Goal: Task Accomplishment & Management: Manage account settings

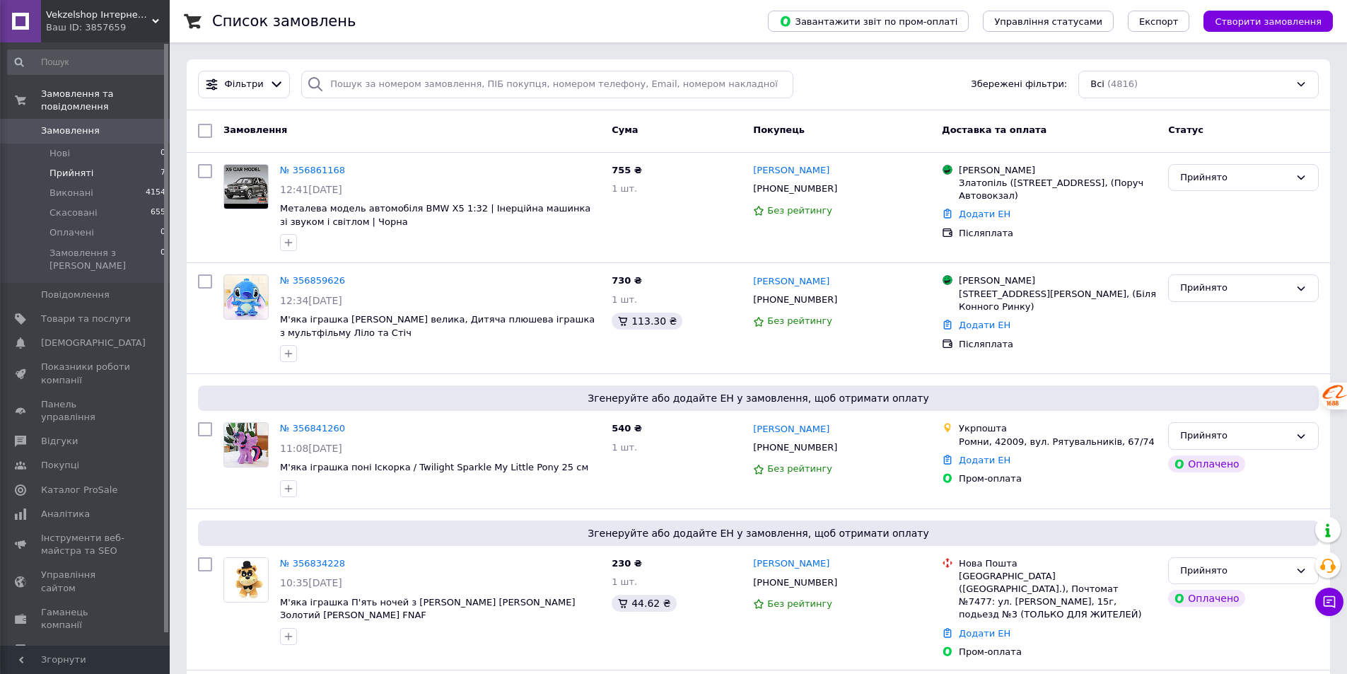
click at [62, 167] on span "Прийняті" at bounding box center [71, 173] width 44 height 13
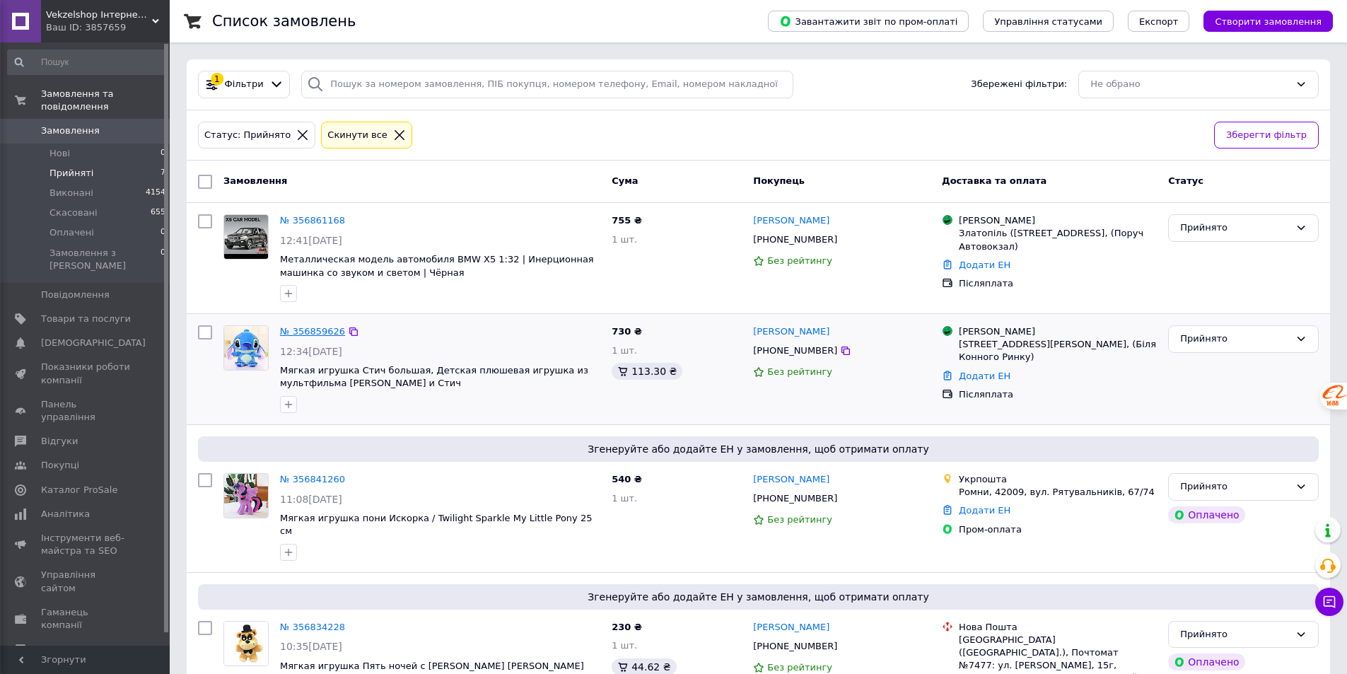
click at [303, 334] on link "№ 356859626" at bounding box center [312, 331] width 65 height 11
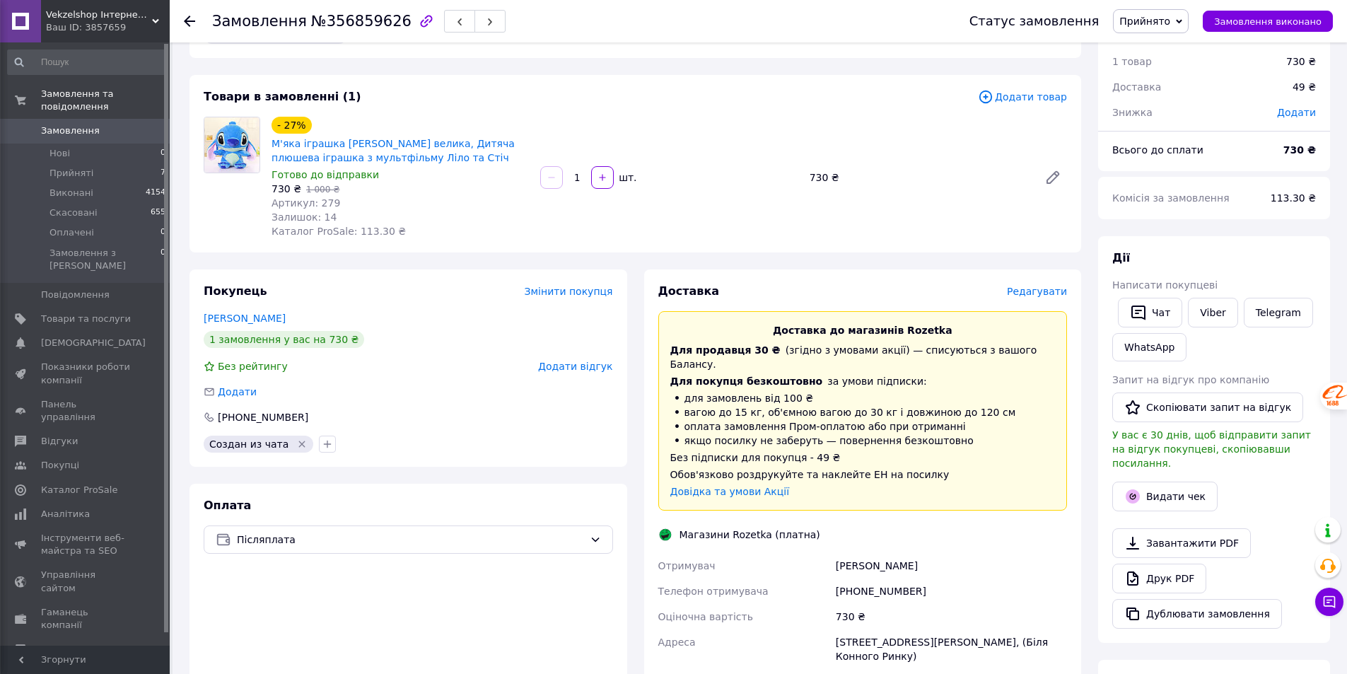
scroll to position [71, 0]
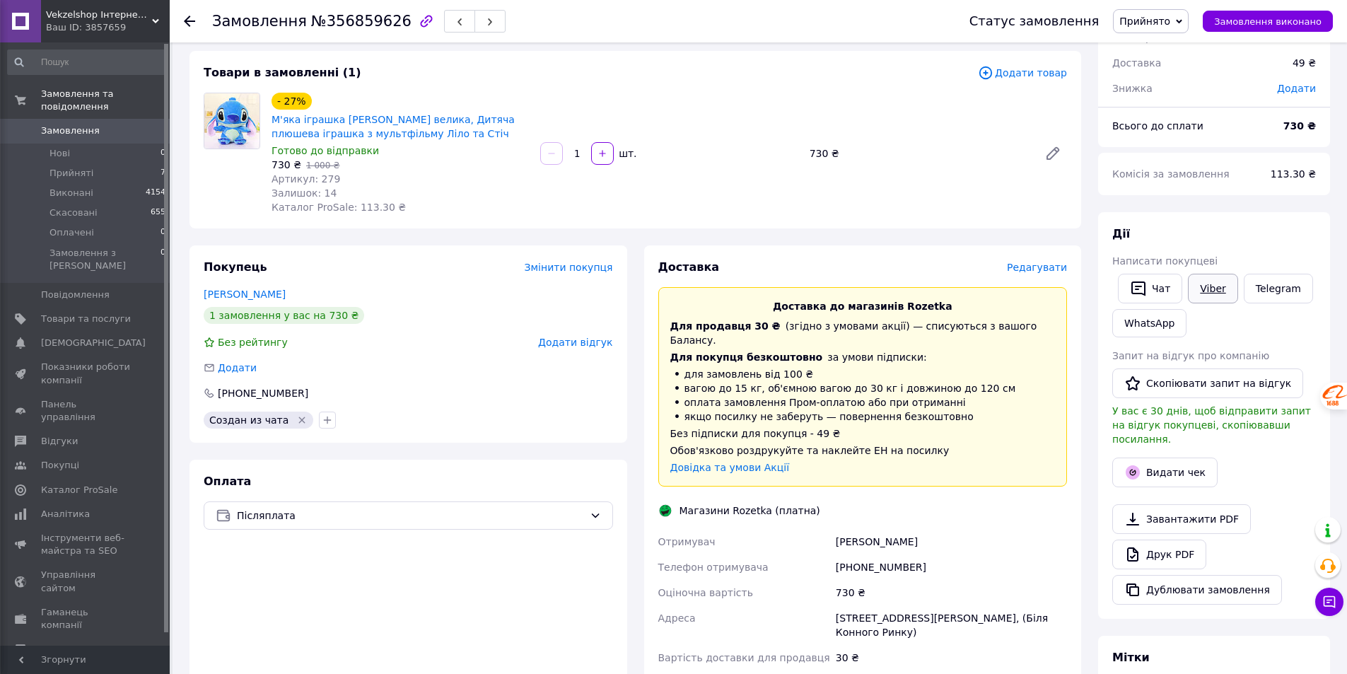
click at [1199, 291] on link "Viber" at bounding box center [1212, 289] width 49 height 30
click at [230, 192] on div at bounding box center [232, 154] width 68 height 122
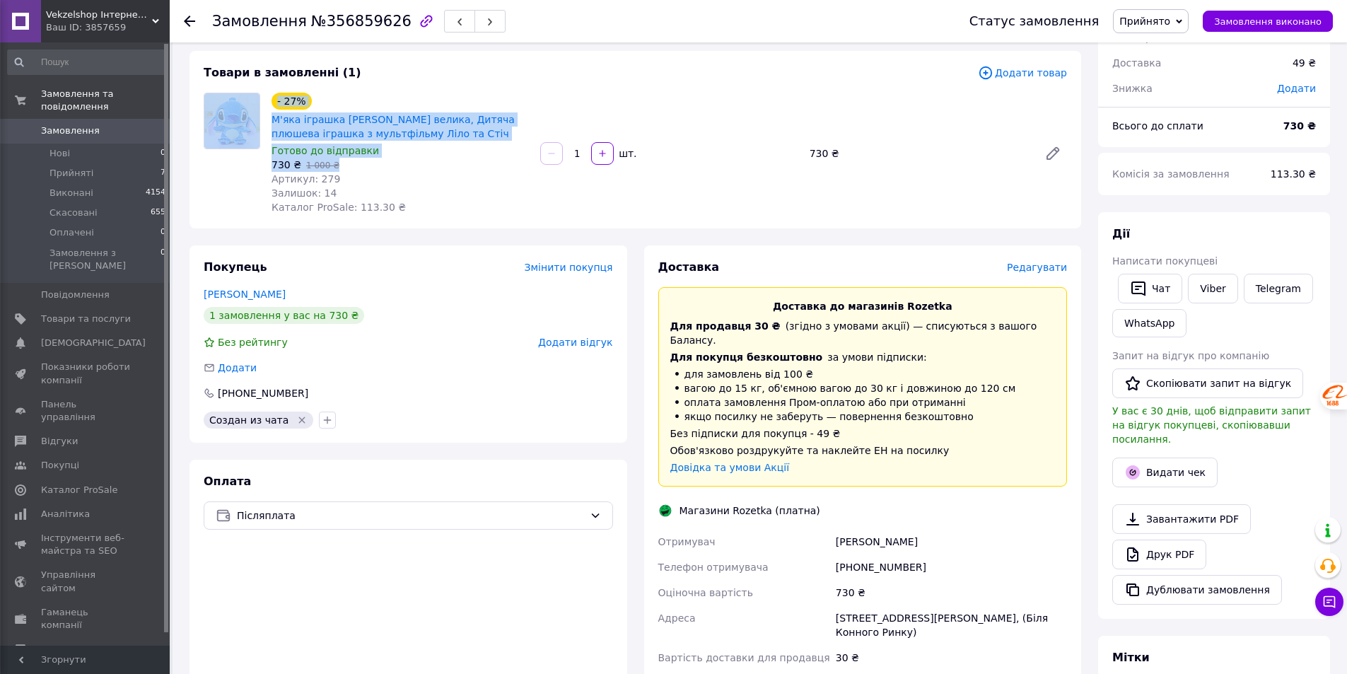
drag, startPoint x: 265, startPoint y: 116, endPoint x: 418, endPoint y: 168, distance: 161.2
click at [402, 159] on div "- 27% М'яка іграшка Стіч велика, Дитяча плюшева іграшка з мультфільму Ліло та С…" at bounding box center [635, 154] width 875 height 122
click at [402, 133] on span "М'яка іграшка [PERSON_NAME] велика, Дитяча плюшева іграшка з мультфільму Ліло т…" at bounding box center [400, 126] width 257 height 28
drag, startPoint x: 378, startPoint y: 129, endPoint x: 275, endPoint y: 113, distance: 103.7
click at [275, 113] on span "М'яка іграшка [PERSON_NAME] велика, Дитяча плюшева іграшка з мультфільму Ліло т…" at bounding box center [400, 126] width 257 height 28
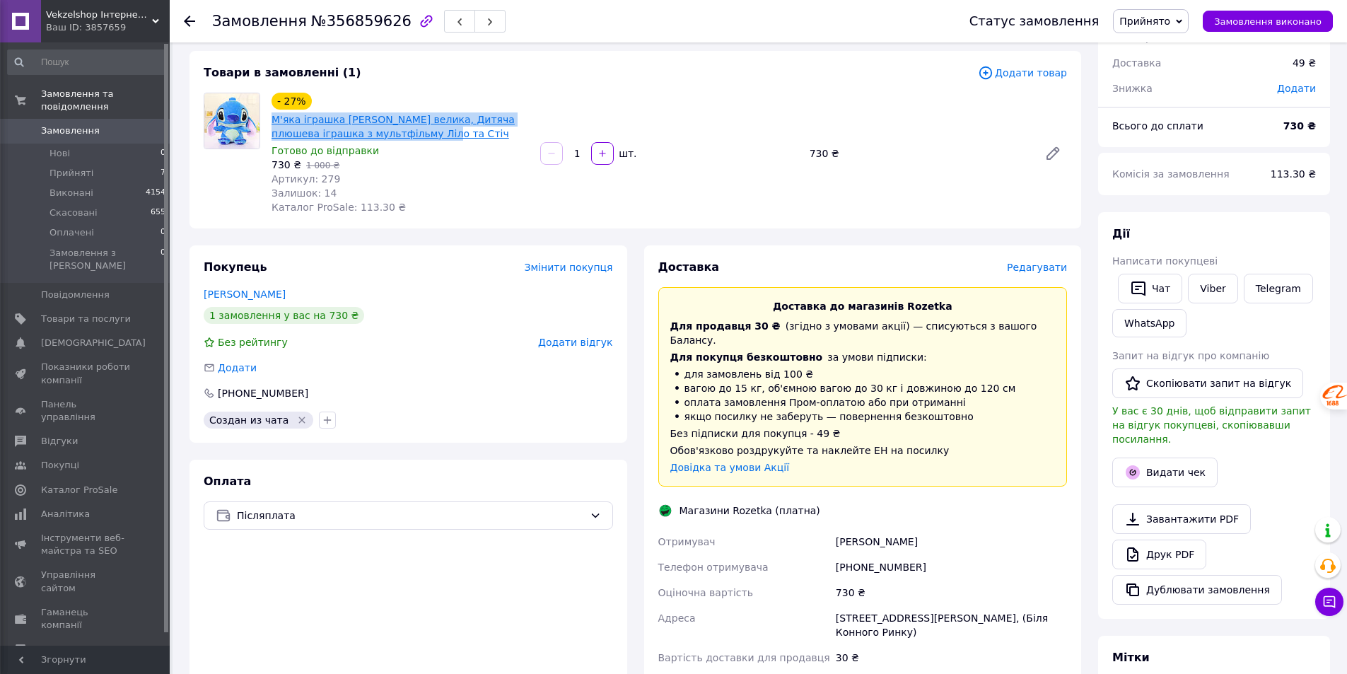
copy link "М'яка іграшка [PERSON_NAME] велика, Дитяча плюшева іграшка з мультфільму Ліло т…"
click at [1177, 459] on button "Видати чек" at bounding box center [1164, 472] width 105 height 30
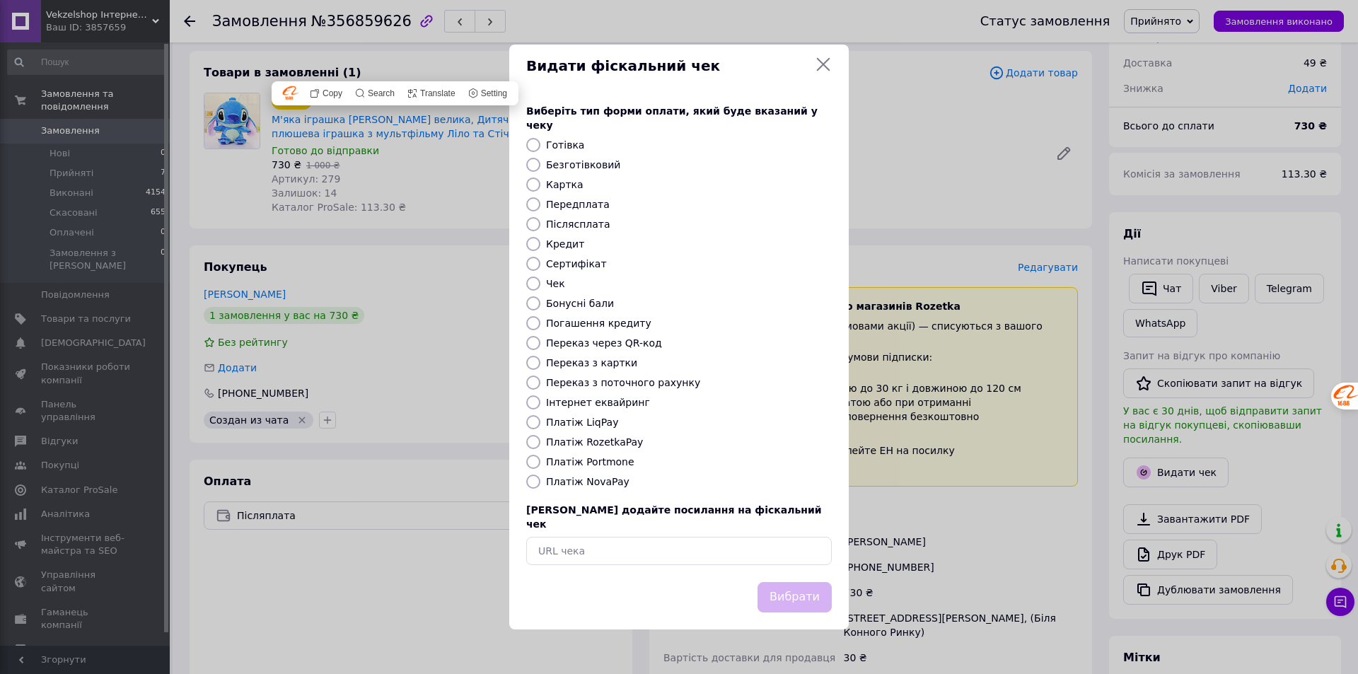
click at [600, 483] on label "Платіж NovaPay" at bounding box center [587, 481] width 83 height 11
click at [540, 483] on input "Платіж NovaPay" at bounding box center [533, 481] width 14 height 14
radio input "true"
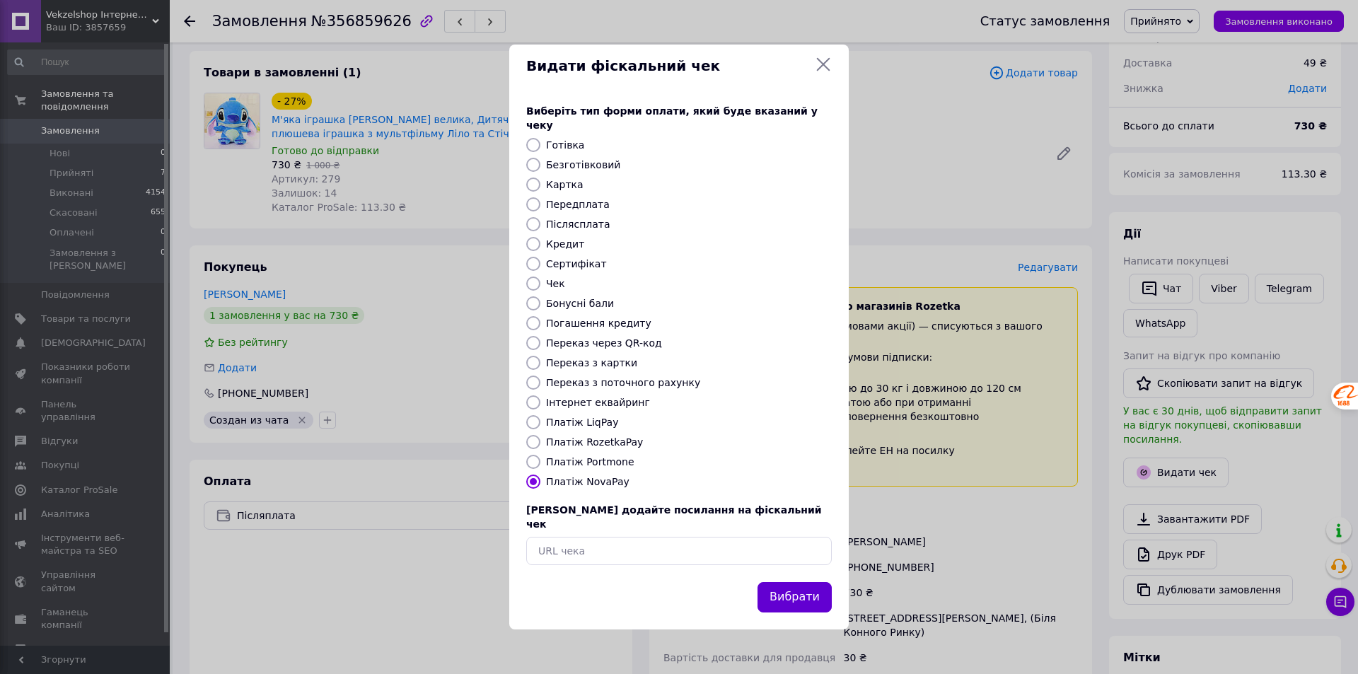
click at [773, 582] on button "Вибрати" at bounding box center [794, 597] width 74 height 30
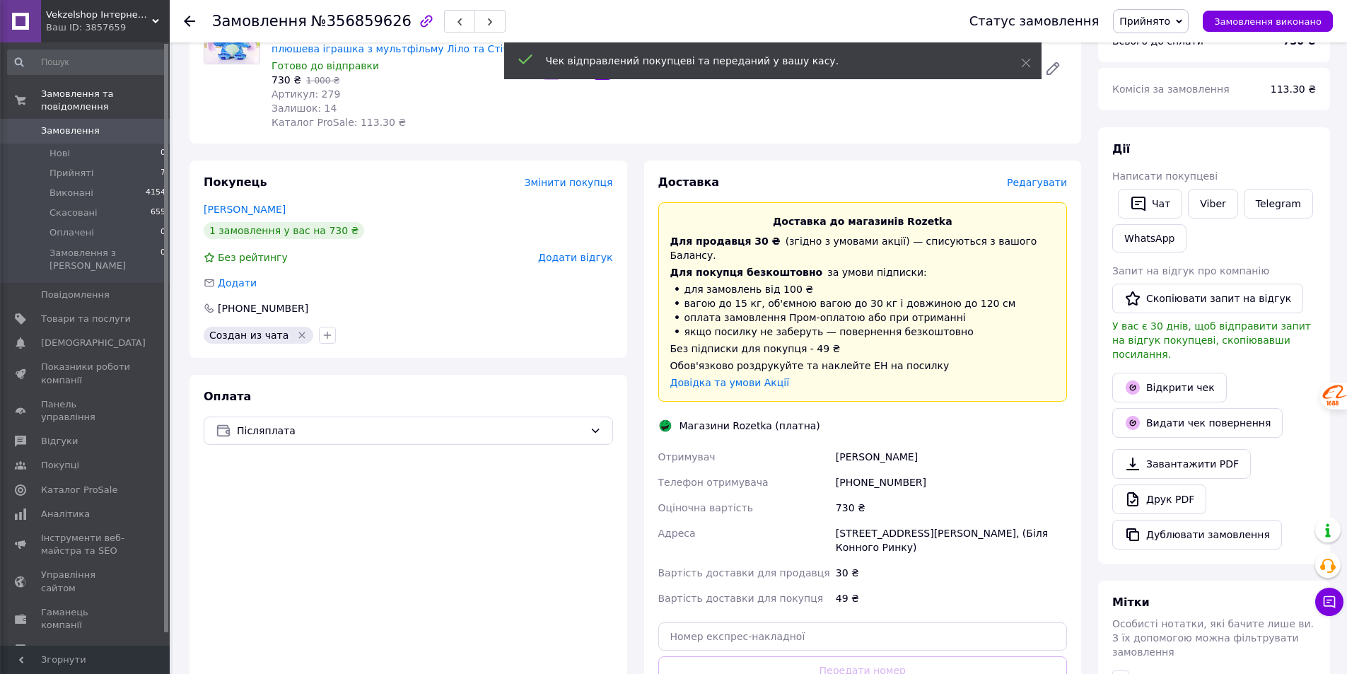
scroll to position [212, 0]
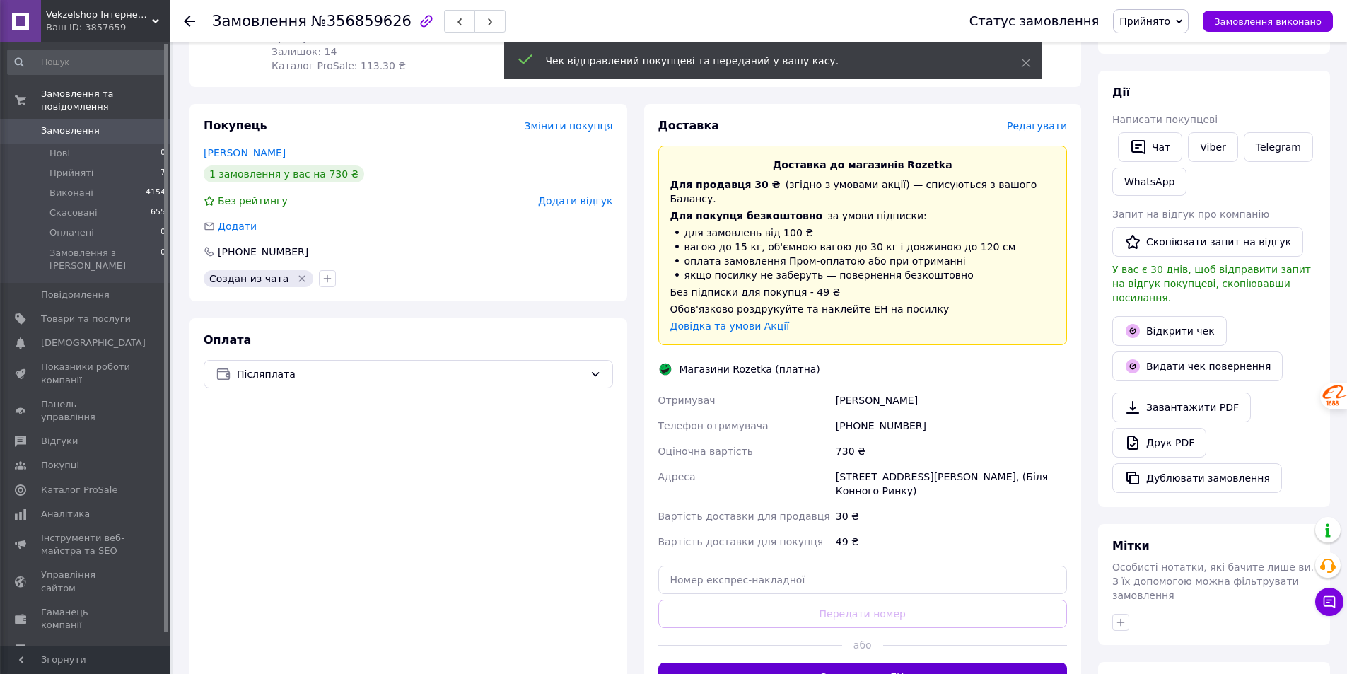
click at [873, 665] on button "Згенерувати ЕН" at bounding box center [862, 677] width 409 height 28
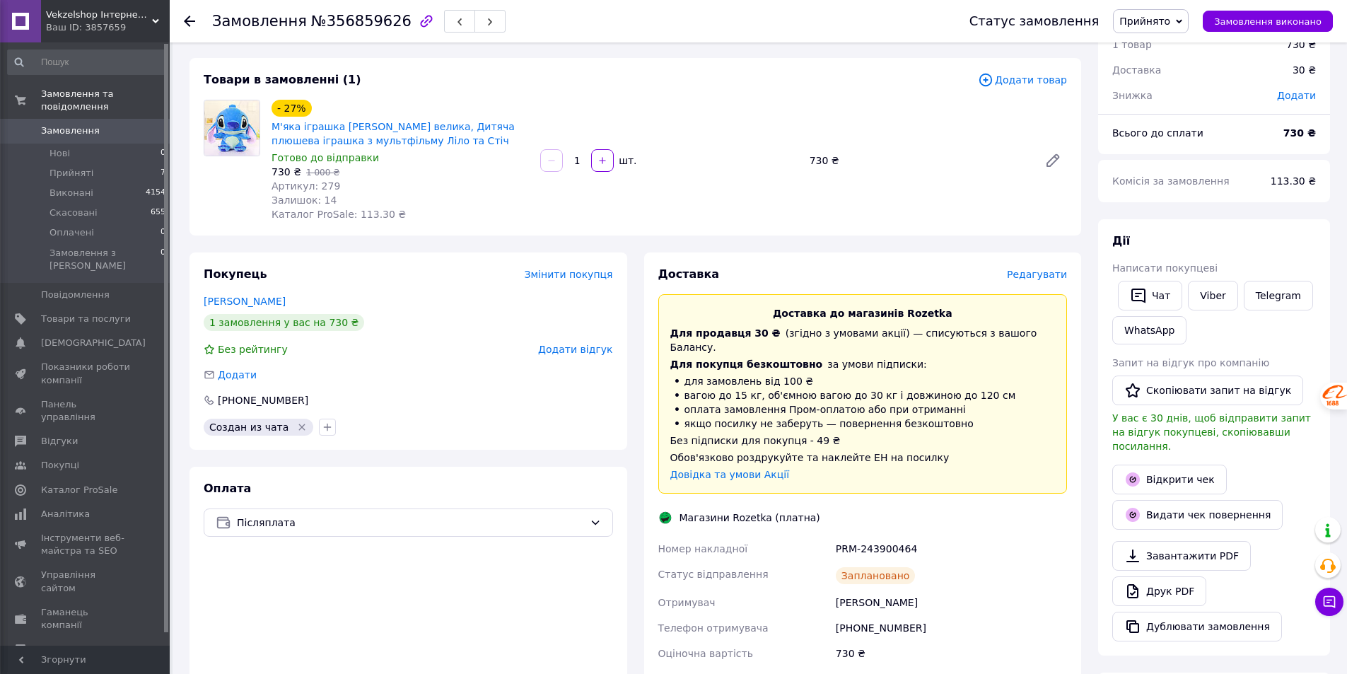
scroll to position [0, 0]
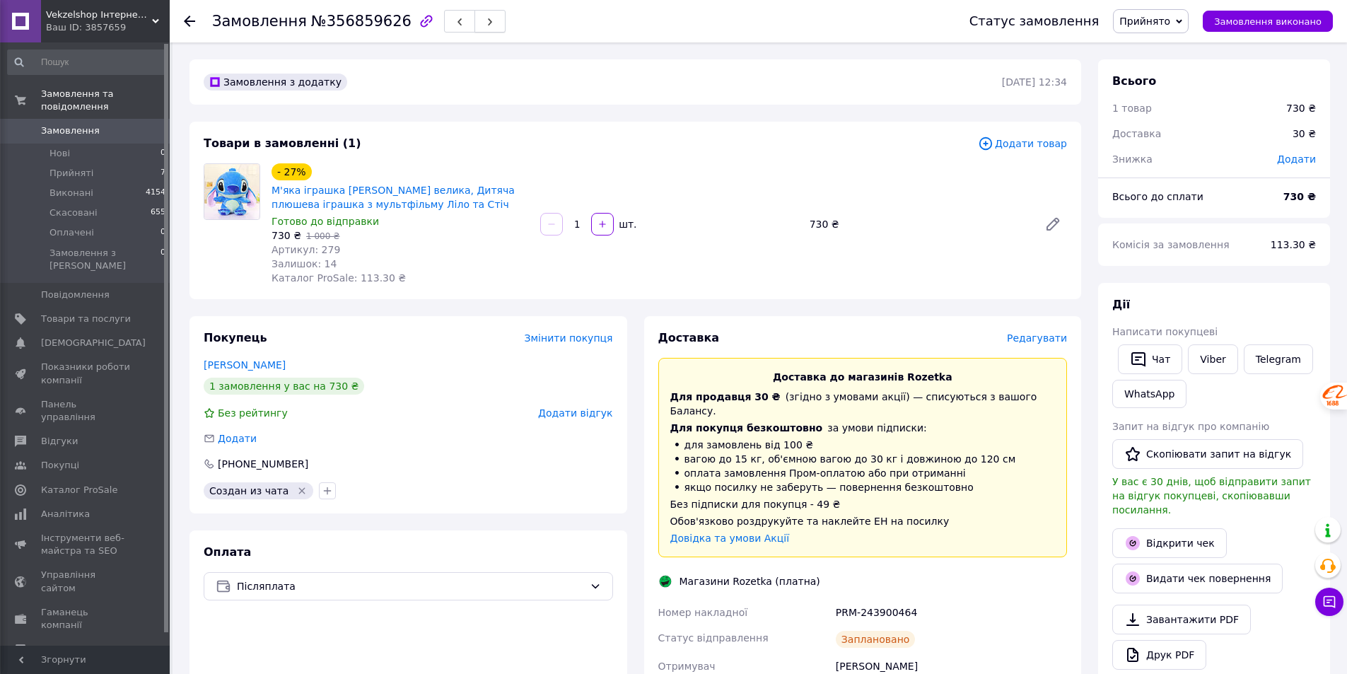
click at [486, 26] on icon "button" at bounding box center [490, 22] width 8 height 8
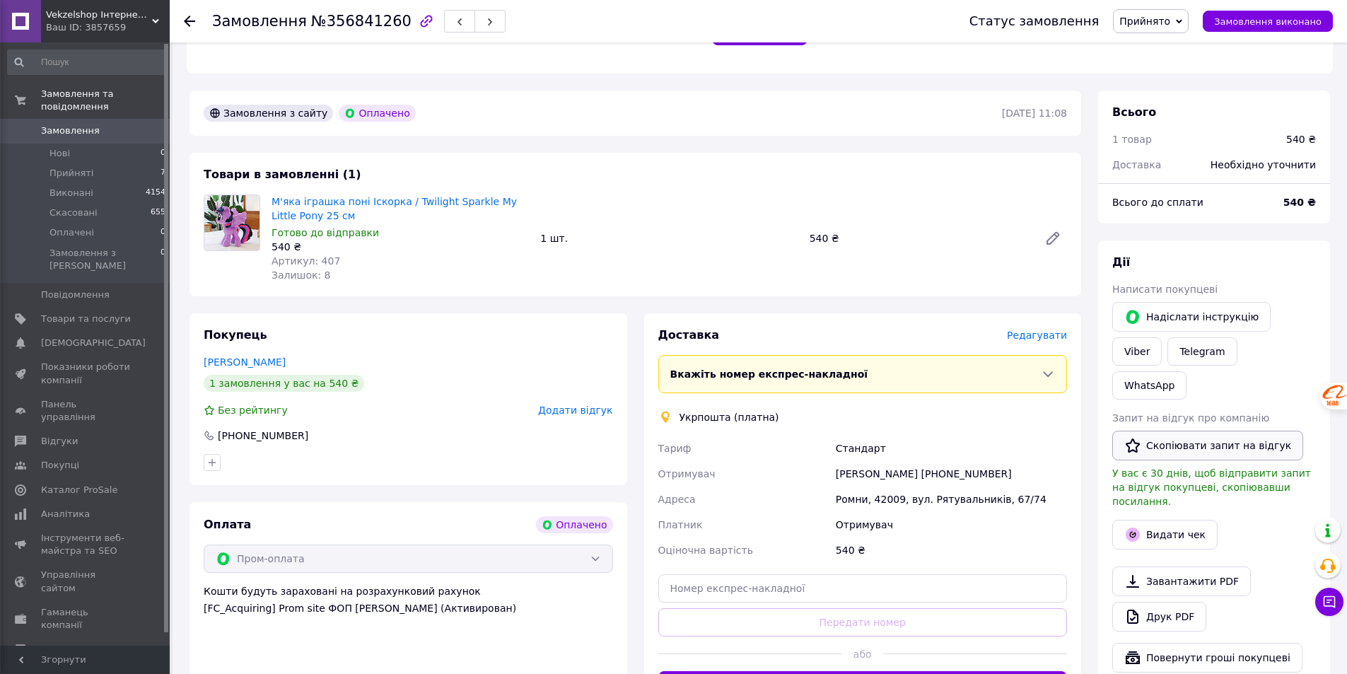
scroll to position [424, 0]
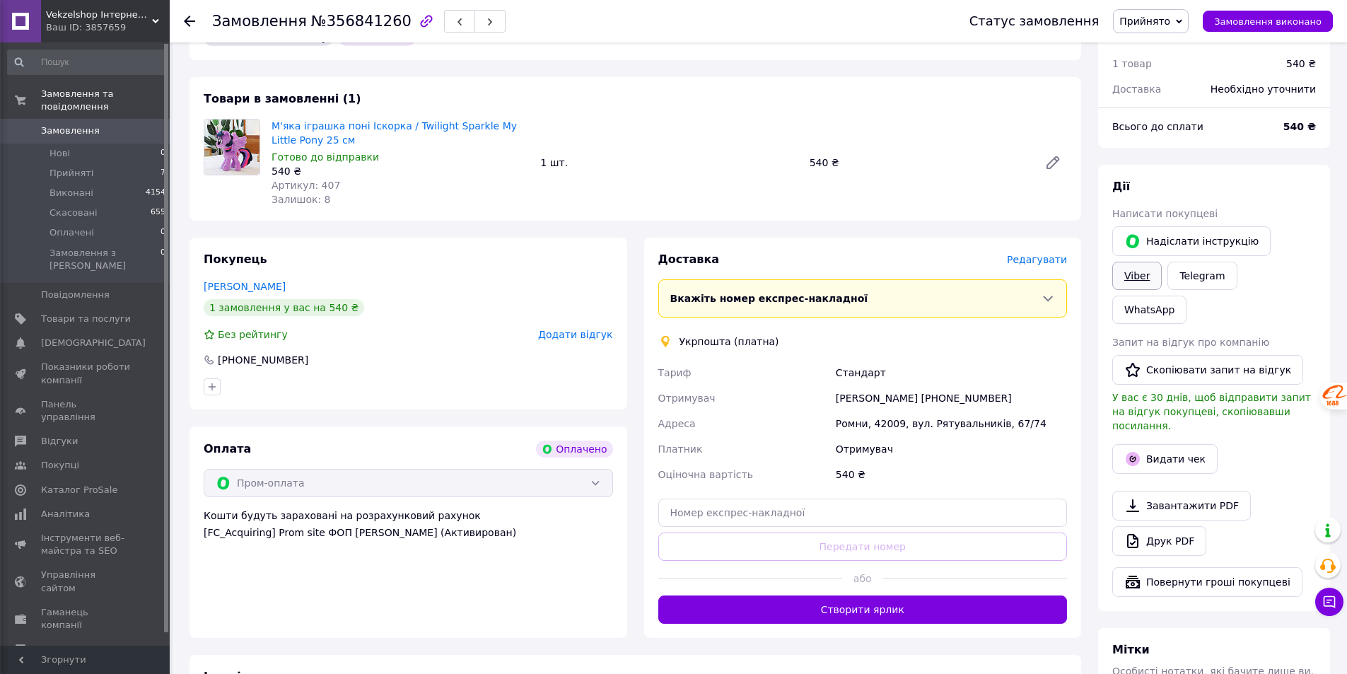
click at [1162, 262] on link "Viber" at bounding box center [1136, 276] width 49 height 28
drag, startPoint x: 257, startPoint y: 214, endPoint x: 255, endPoint y: 168, distance: 46.8
click at [257, 210] on div "Замовлення з сайту Оплачено [DATE] 11:08 Товари в замовленні (1) М'яка іграшка …" at bounding box center [635, 484] width 909 height 938
drag, startPoint x: 267, startPoint y: 106, endPoint x: 322, endPoint y: 132, distance: 60.4
click at [322, 132] on div "М'яка іграшка поні Іскорка / Twilight Sparkle My Little Pony 25 см Готово до ві…" at bounding box center [400, 162] width 269 height 93
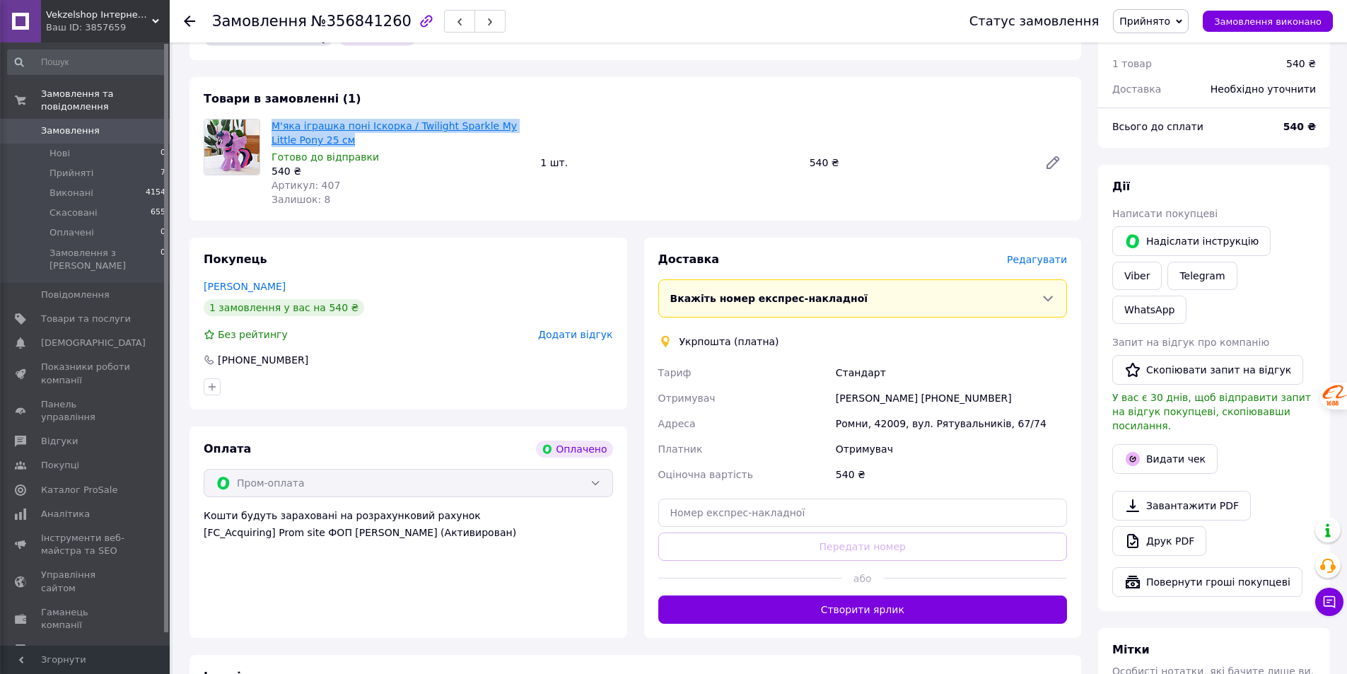
copy link "М'яка іграшка поні Іскорка / Twilight Sparkle My Little Pony 25 см"
click at [1166, 444] on button "Видати чек" at bounding box center [1164, 459] width 105 height 30
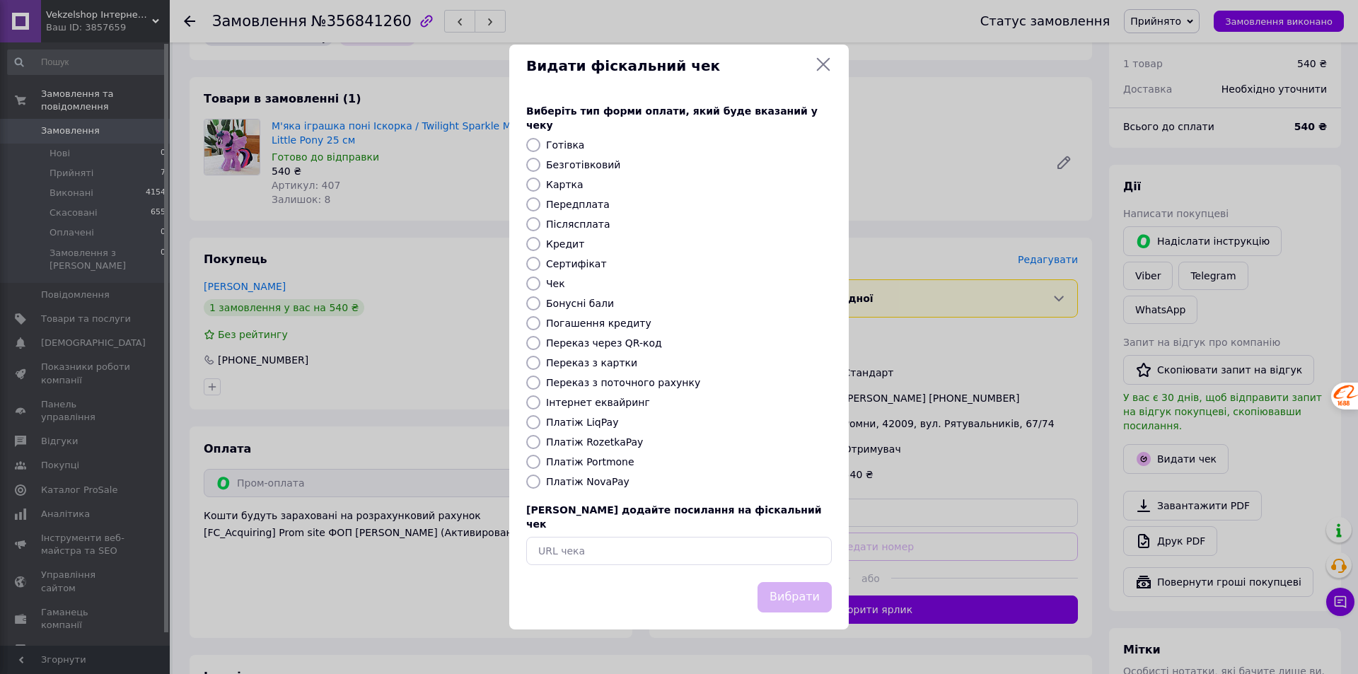
drag, startPoint x: 615, startPoint y: 444, endPoint x: 715, endPoint y: 511, distance: 119.8
click at [617, 445] on label "Платіж RozetkaPay" at bounding box center [594, 441] width 97 height 11
click at [540, 445] on input "Платіж RozetkaPay" at bounding box center [533, 442] width 14 height 14
radio input "true"
click at [793, 582] on button "Вибрати" at bounding box center [794, 597] width 74 height 30
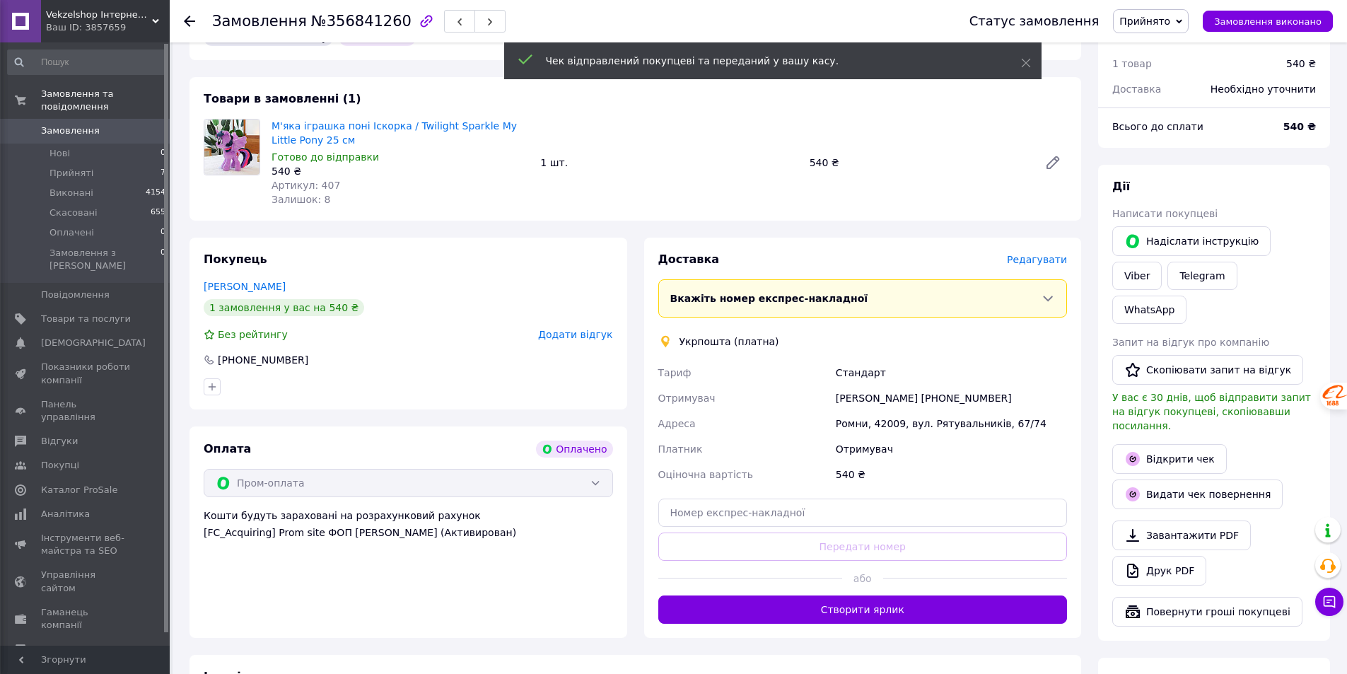
click at [897, 600] on button "Створити ярлик" at bounding box center [862, 609] width 409 height 28
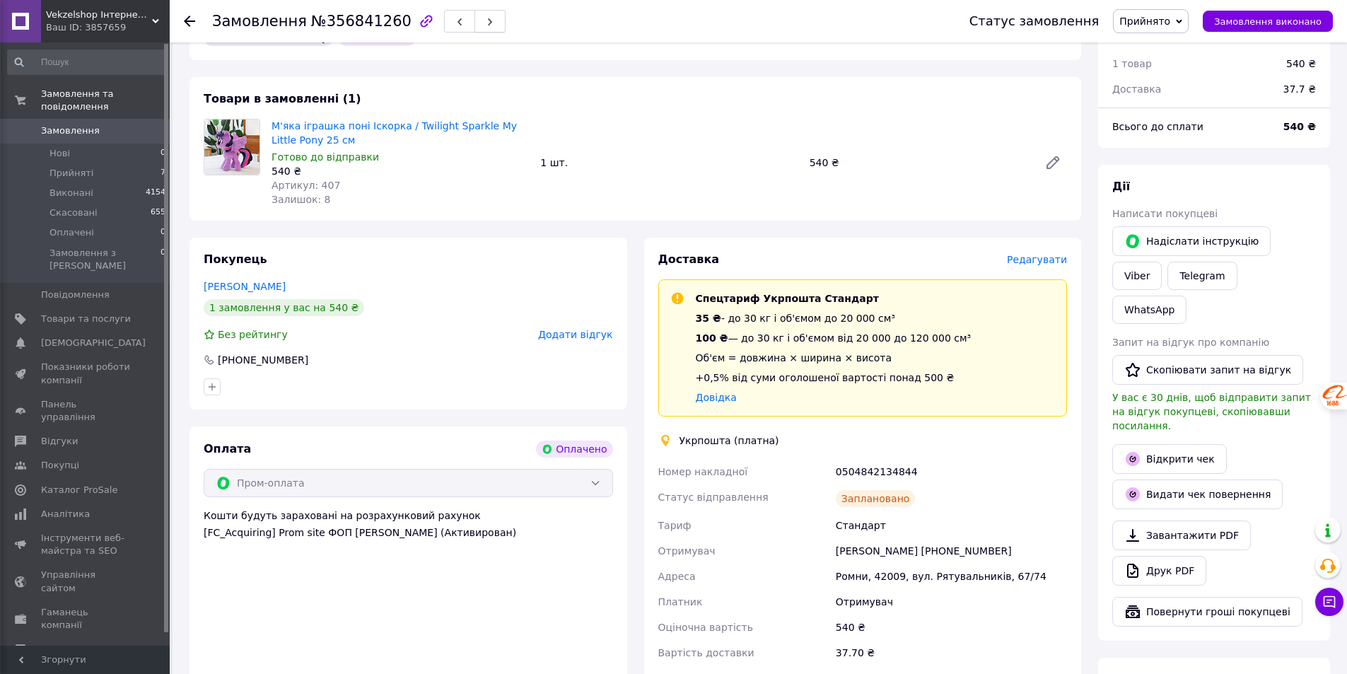
click at [486, 17] on span "button" at bounding box center [490, 21] width 8 height 11
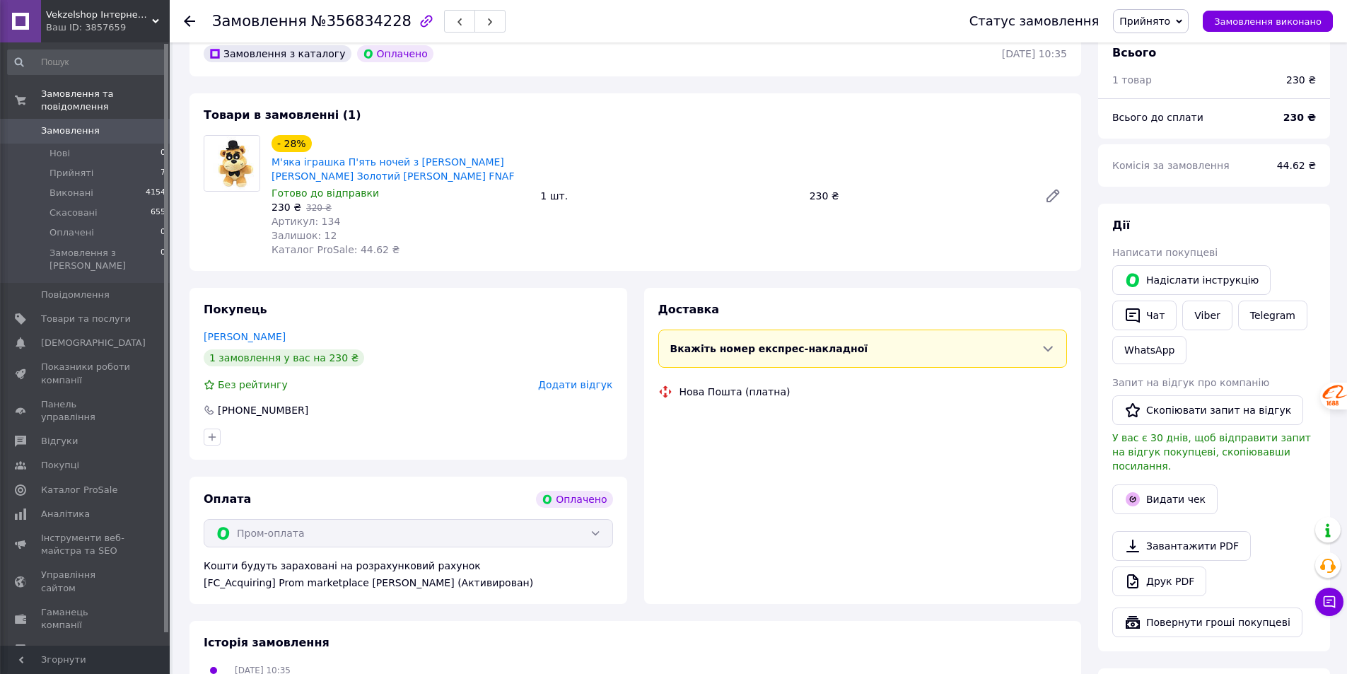
scroll to position [424, 0]
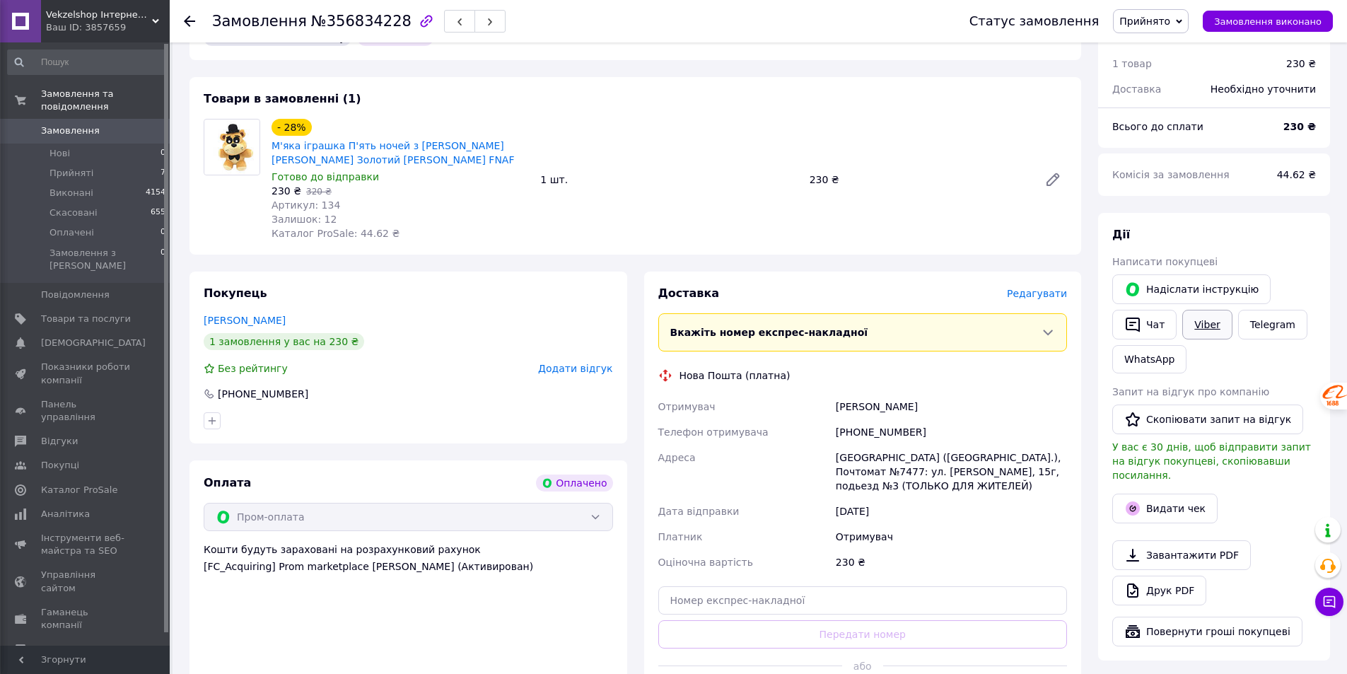
click at [1201, 310] on link "Viber" at bounding box center [1206, 325] width 49 height 30
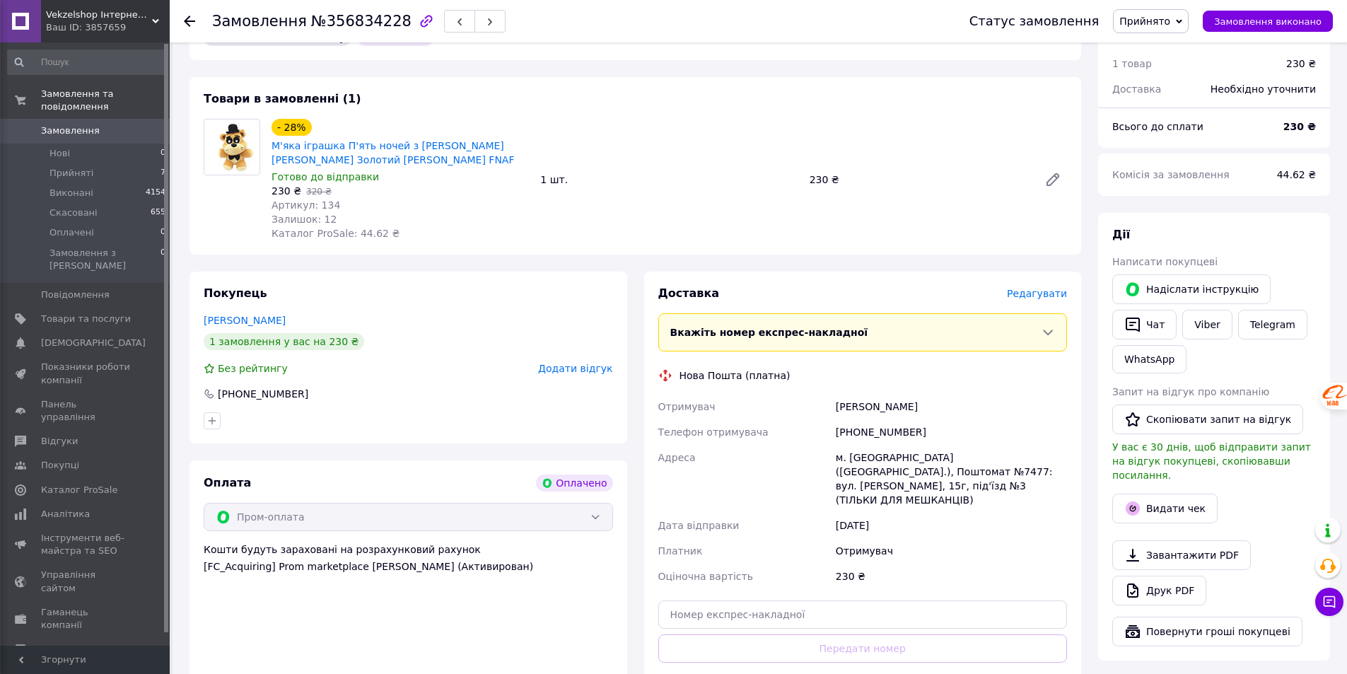
drag, startPoint x: 228, startPoint y: 194, endPoint x: 238, endPoint y: 177, distance: 19.6
click at [228, 192] on div at bounding box center [232, 180] width 68 height 122
drag, startPoint x: 269, startPoint y: 132, endPoint x: 370, endPoint y: 148, distance: 102.4
click at [378, 150] on div "- 28% М'яка іграшка П'ять ночей з [PERSON_NAME] [PERSON_NAME] Золотий [PERSON_N…" at bounding box center [400, 179] width 269 height 127
copy link "М'яка іграшка П'ять ночей з [PERSON_NAME] [PERSON_NAME] Золотий [PERSON_NAME] F…"
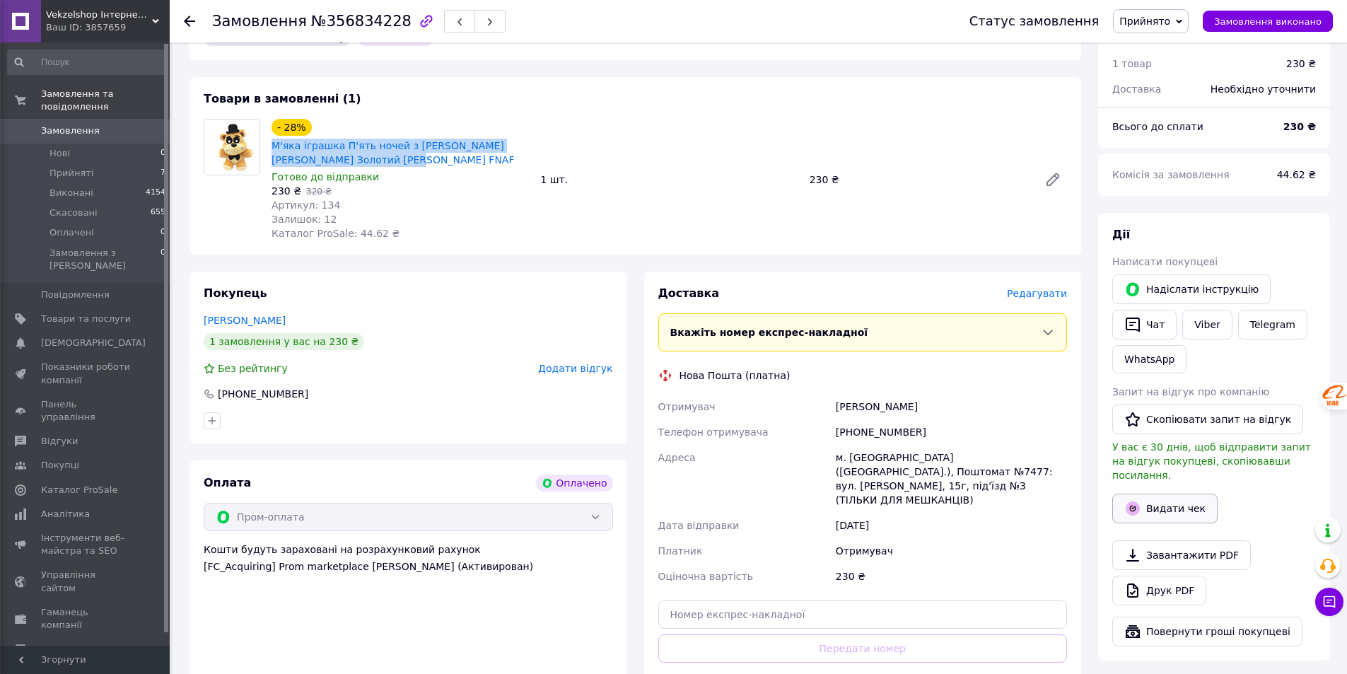
click at [1161, 494] on button "Видати чек" at bounding box center [1164, 509] width 105 height 30
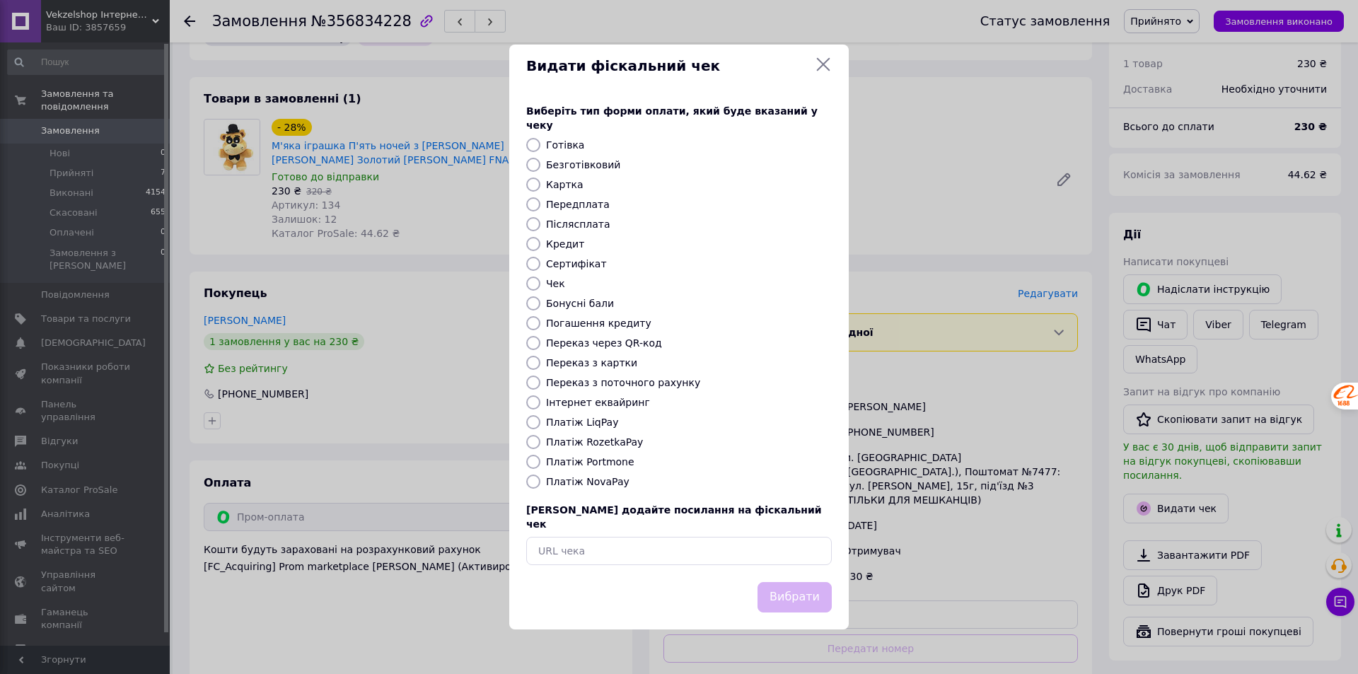
drag, startPoint x: 616, startPoint y: 436, endPoint x: 667, endPoint y: 456, distance: 54.6
click at [617, 438] on label "Платіж RozetkaPay" at bounding box center [594, 441] width 97 height 11
click at [540, 438] on input "Платіж RozetkaPay" at bounding box center [533, 442] width 14 height 14
radio input "true"
click at [778, 585] on button "Вибрати" at bounding box center [794, 597] width 74 height 30
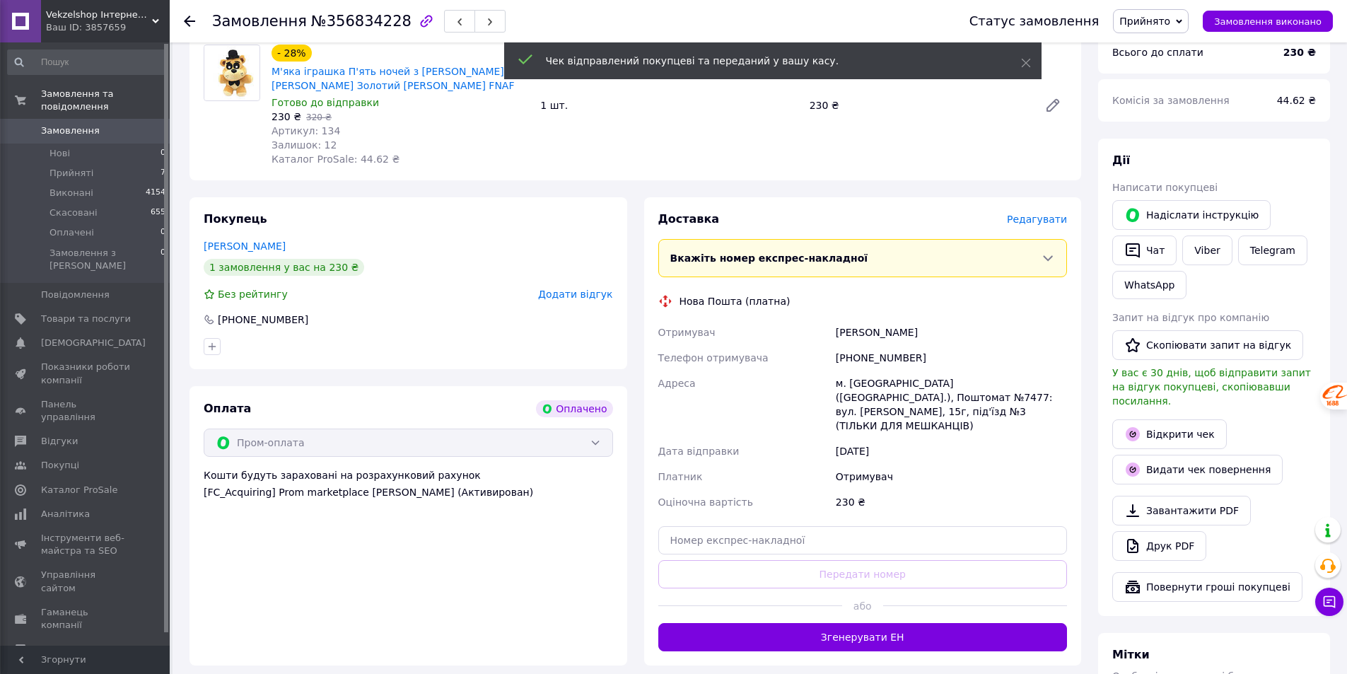
scroll to position [566, 0]
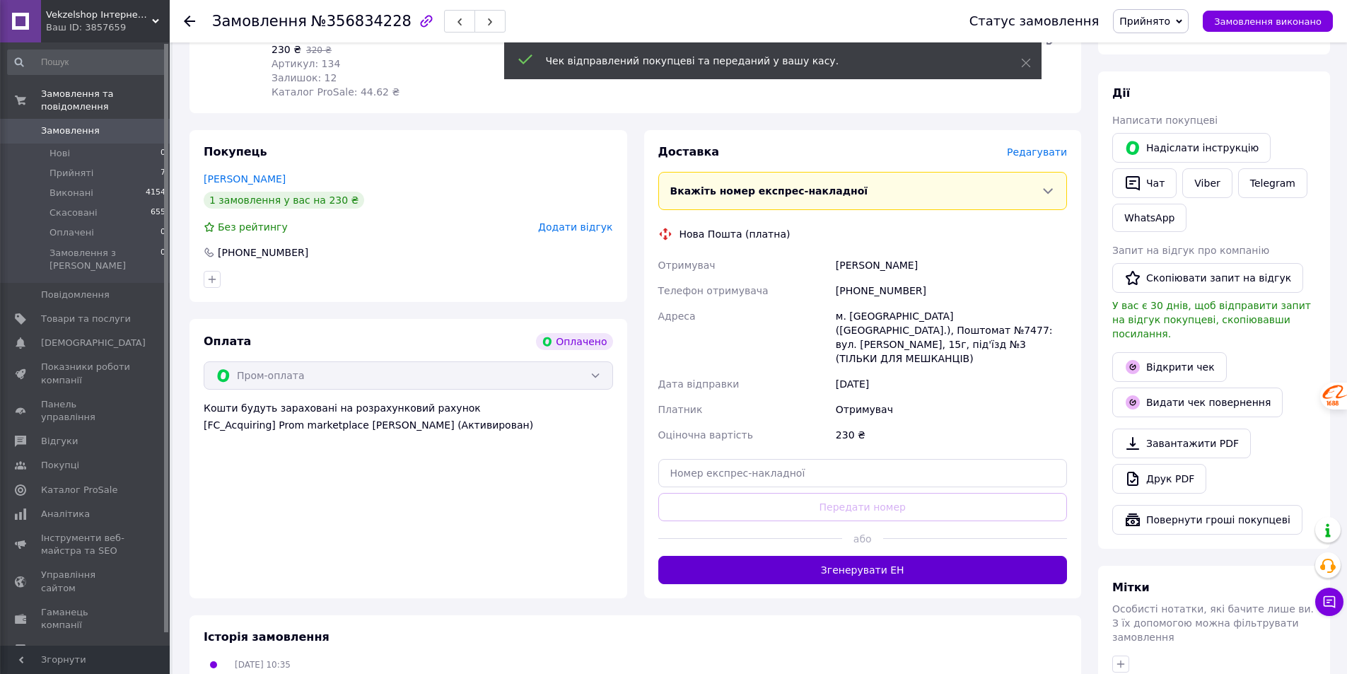
click at [879, 556] on button "Згенерувати ЕН" at bounding box center [862, 570] width 409 height 28
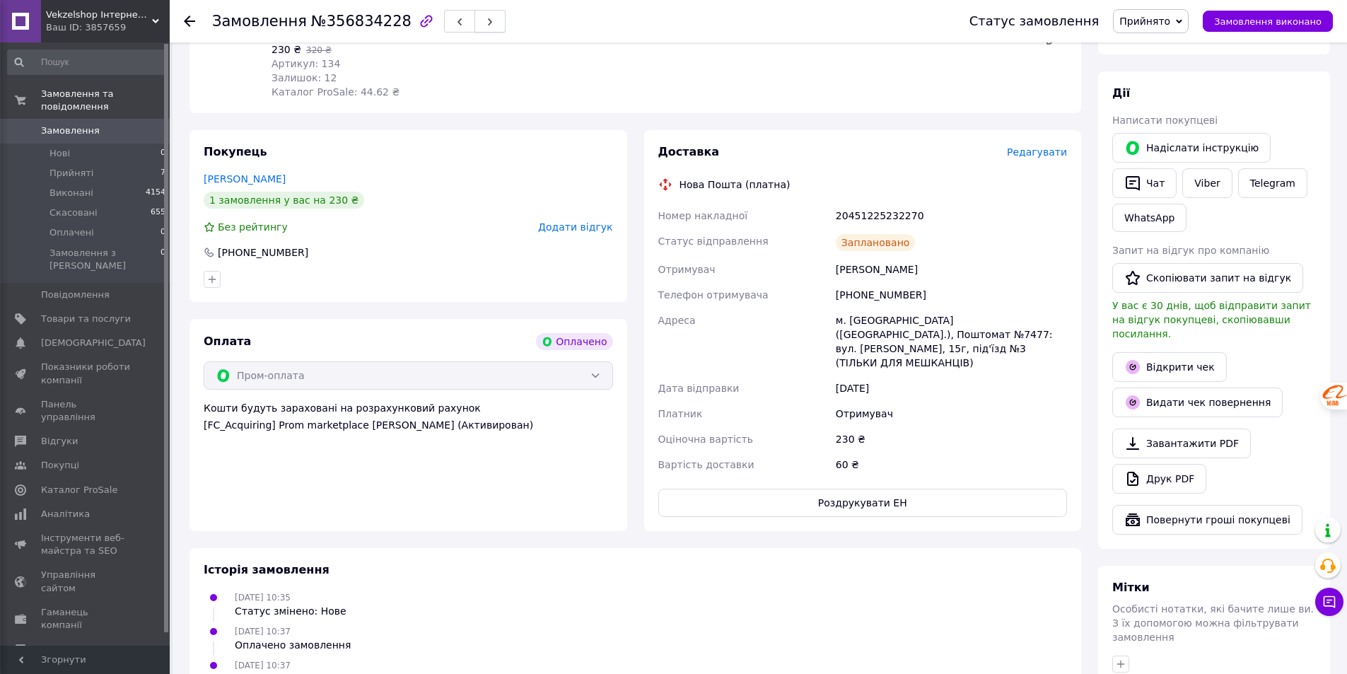
click at [474, 13] on button "button" at bounding box center [489, 21] width 31 height 23
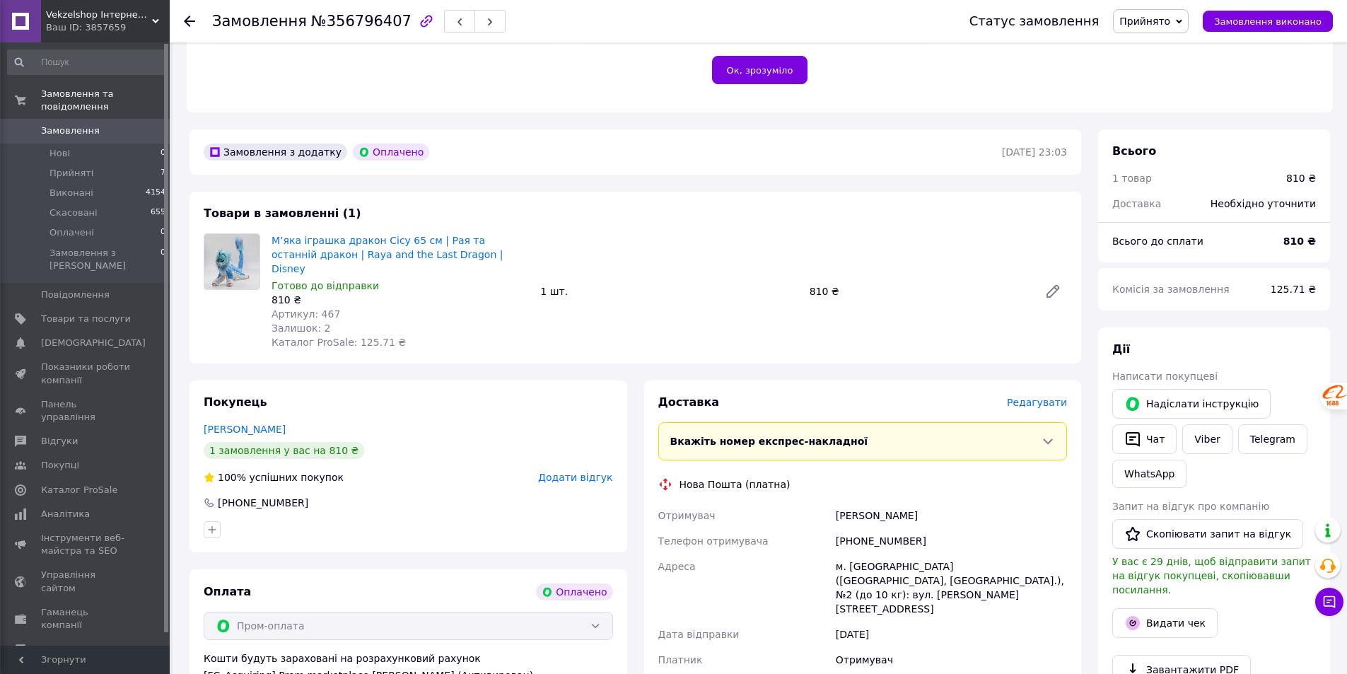
scroll to position [354, 0]
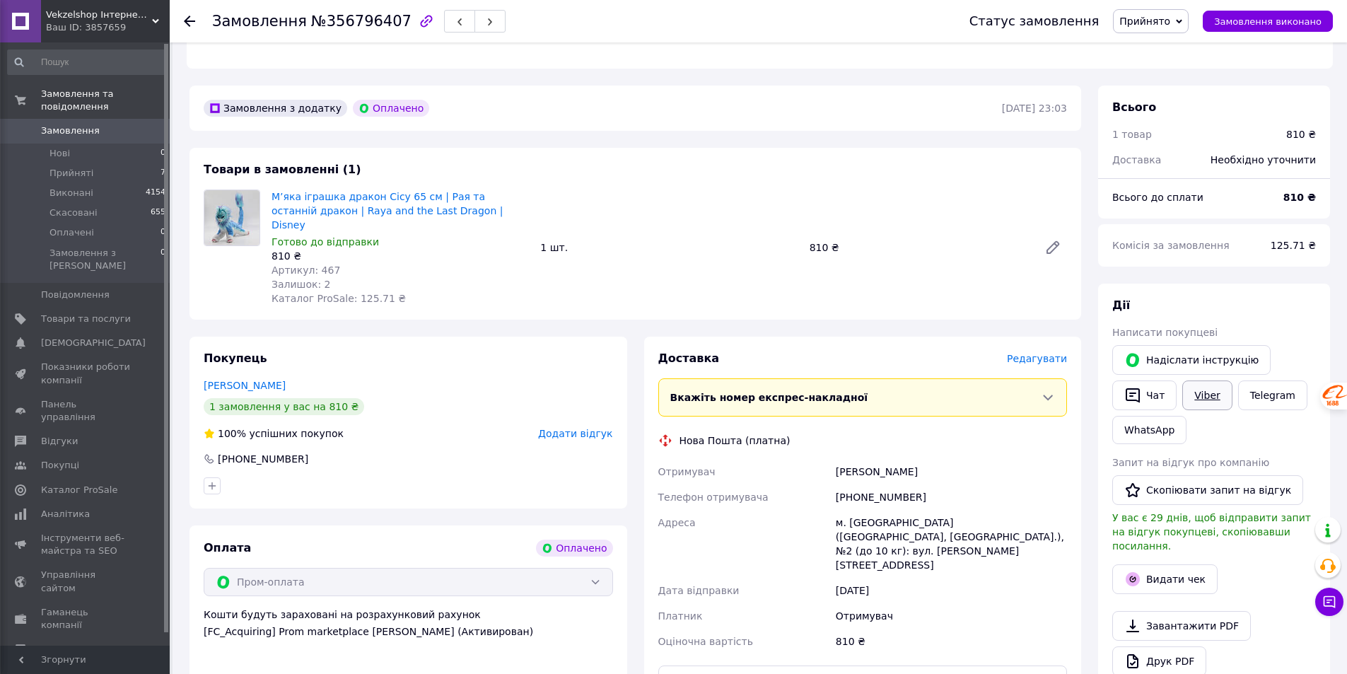
click at [1201, 390] on link "Viber" at bounding box center [1206, 395] width 49 height 30
click at [240, 286] on div "Товари в замовленні (1) М’яка іграшка дракон Сісу 65 см | Рая та останній драко…" at bounding box center [635, 234] width 892 height 172
drag, startPoint x: 267, startPoint y: 180, endPoint x: 469, endPoint y: 198, distance: 202.4
click at [469, 198] on div "М’яка іграшка дракон Сісу 65 см | Рая та останній дракон | Raya and the Last Dr…" at bounding box center [400, 248] width 269 height 122
copy link "М’яка іграшка дракон Сісу 65 см | Рая та останній дракон | Raya and the Last Dr…"
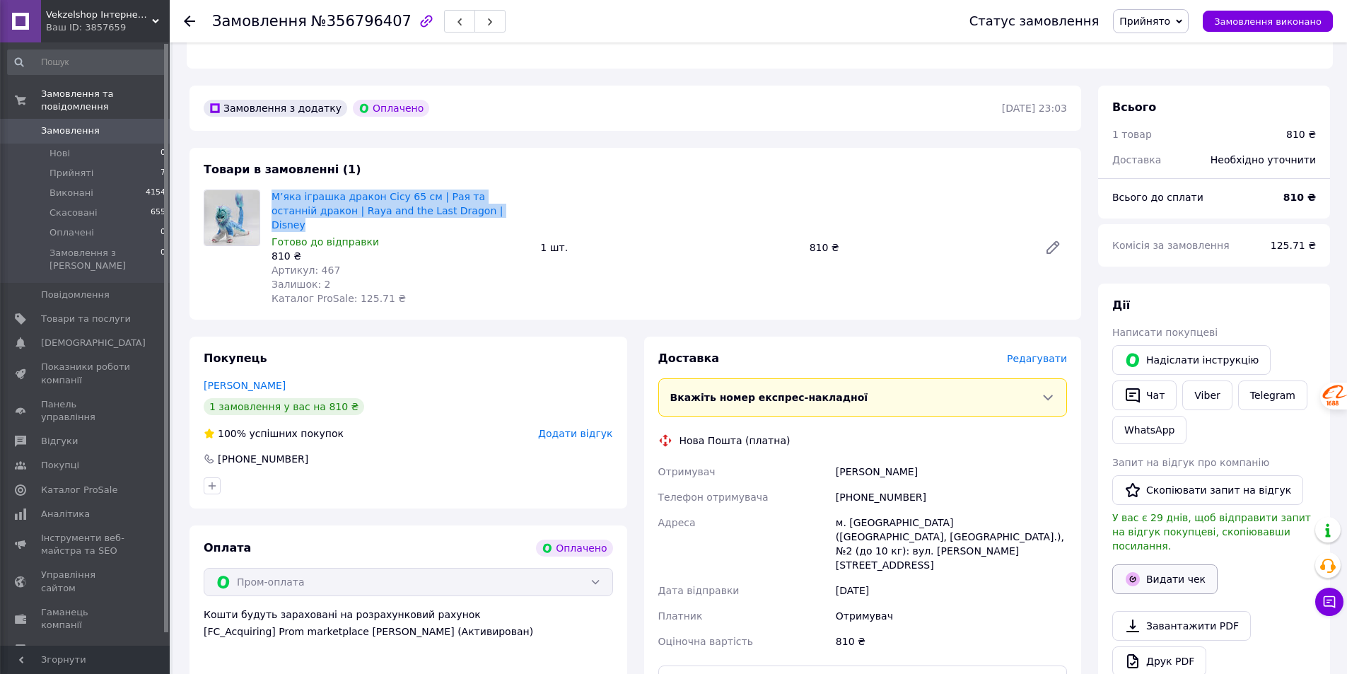
click at [1144, 564] on button "Видати чек" at bounding box center [1164, 579] width 105 height 30
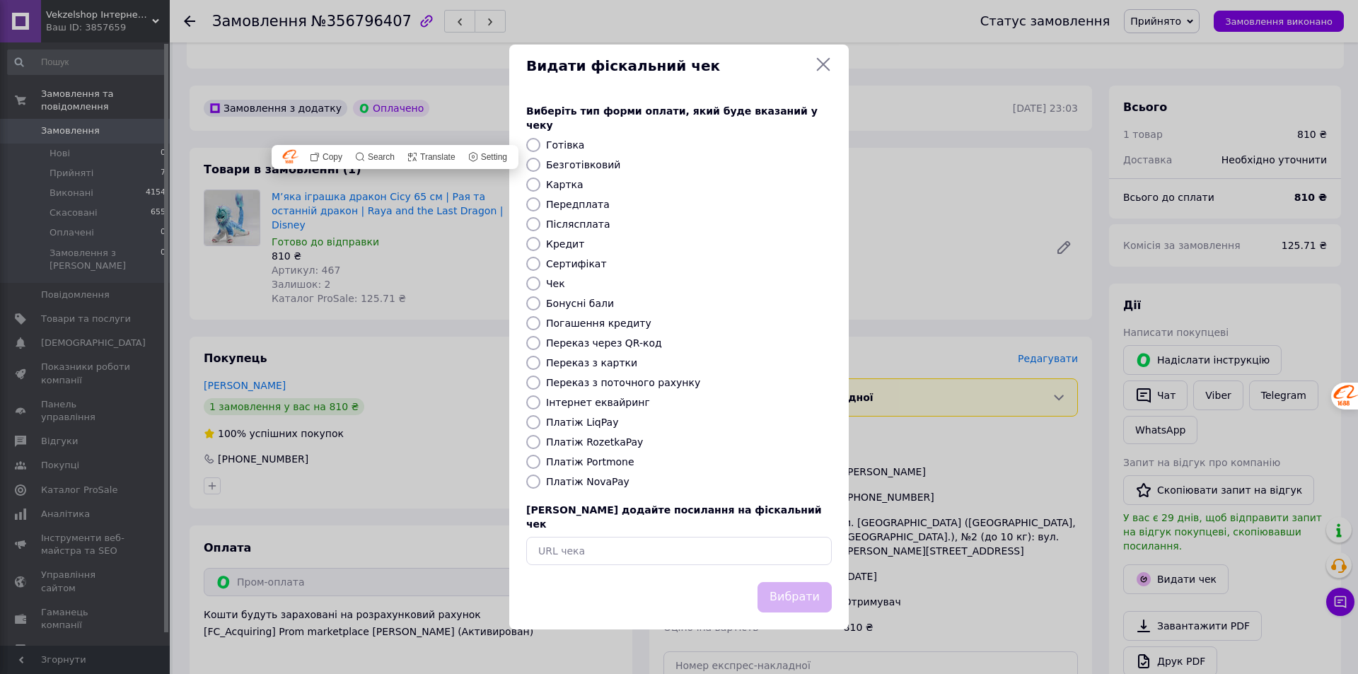
click at [585, 444] on label "Платіж RozetkaPay" at bounding box center [594, 441] width 97 height 11
click at [540, 444] on input "Платіж RozetkaPay" at bounding box center [533, 442] width 14 height 14
radio input "true"
click at [786, 582] on button "Вибрати" at bounding box center [794, 597] width 74 height 30
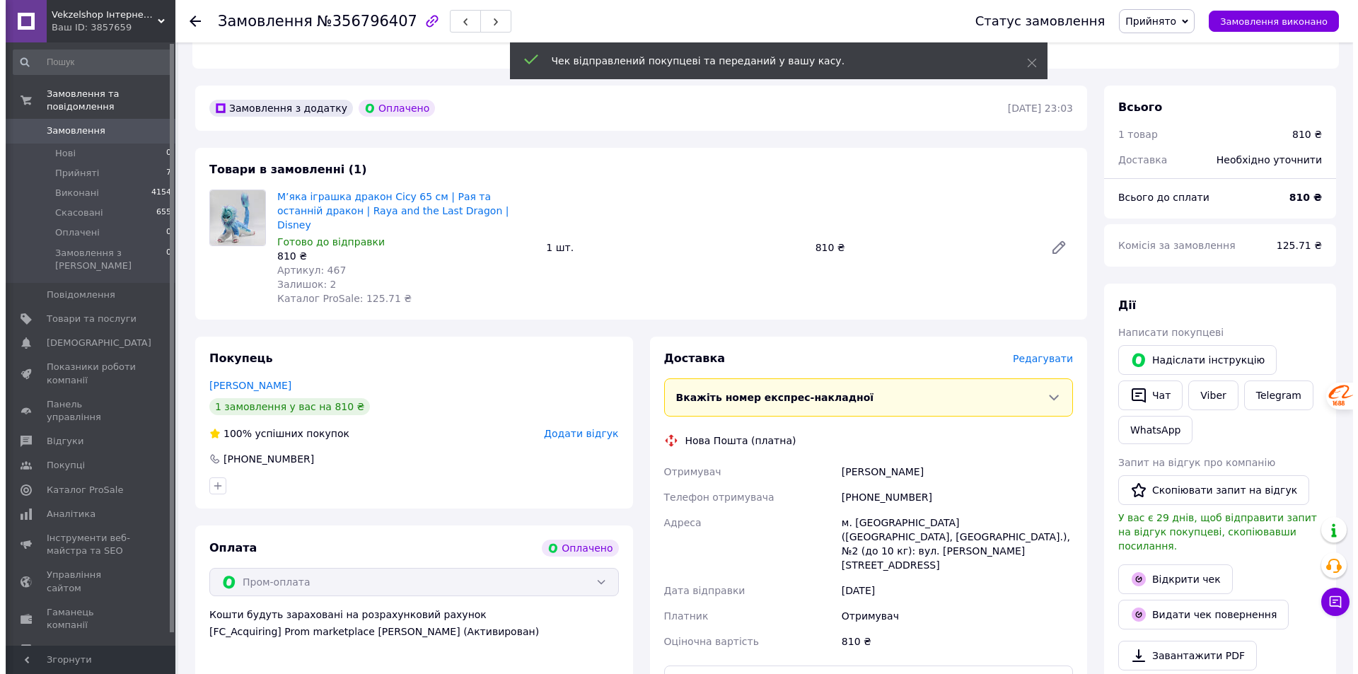
scroll to position [566, 0]
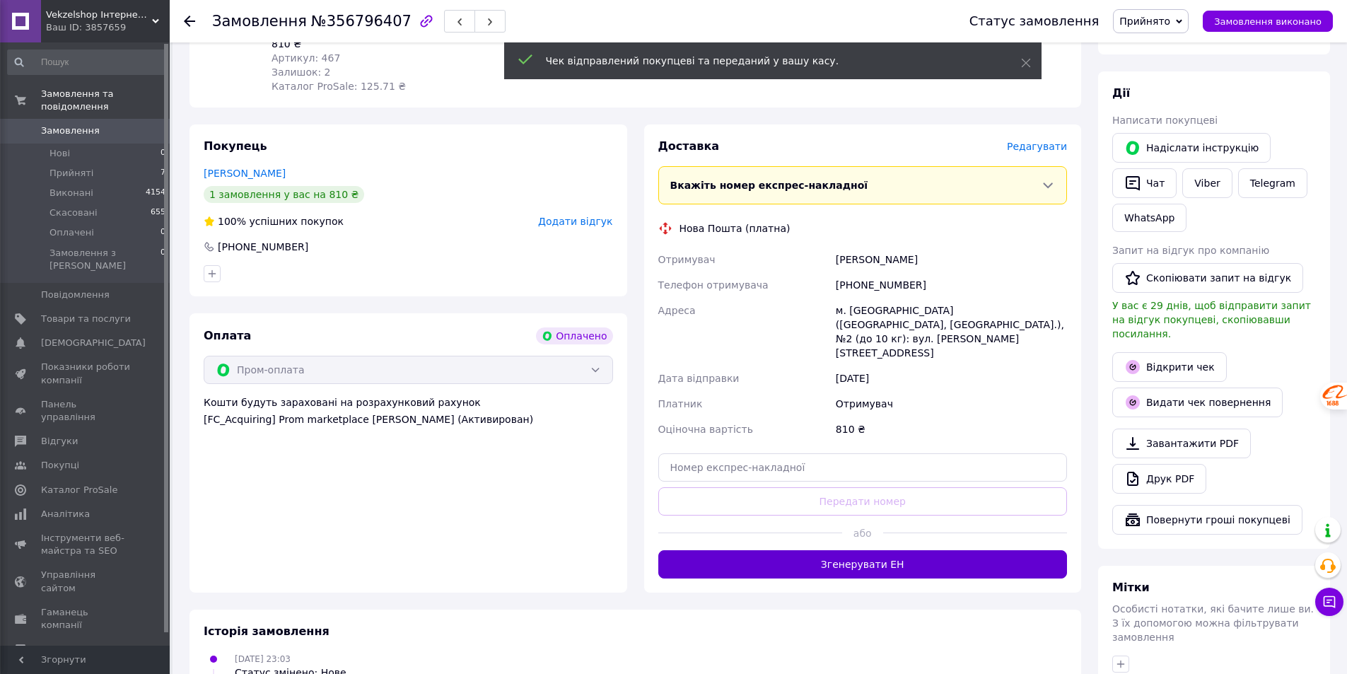
click at [914, 550] on button "Згенерувати ЕН" at bounding box center [862, 564] width 409 height 28
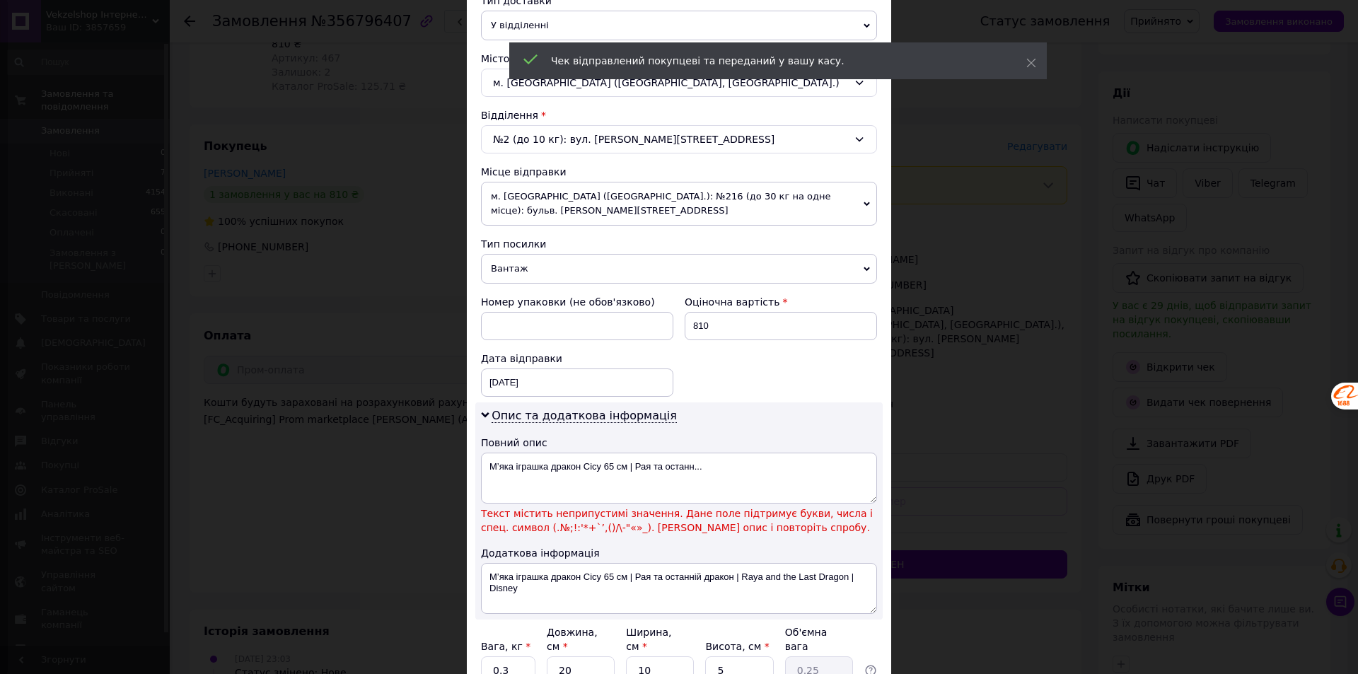
scroll to position [354, 0]
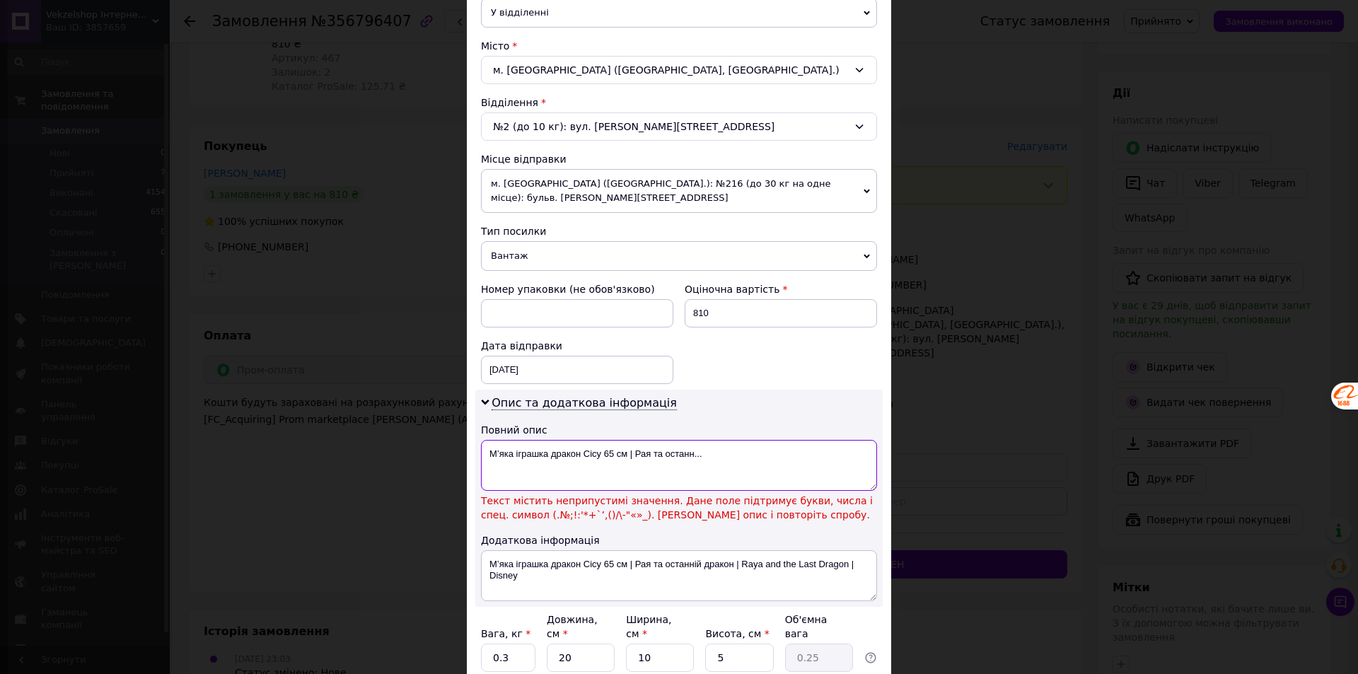
drag, startPoint x: 718, startPoint y: 433, endPoint x: 627, endPoint y: 441, distance: 90.8
click at [627, 441] on textarea "М’яка іграшка дракон Сісу 65 см | Рая та останн..." at bounding box center [679, 465] width 396 height 51
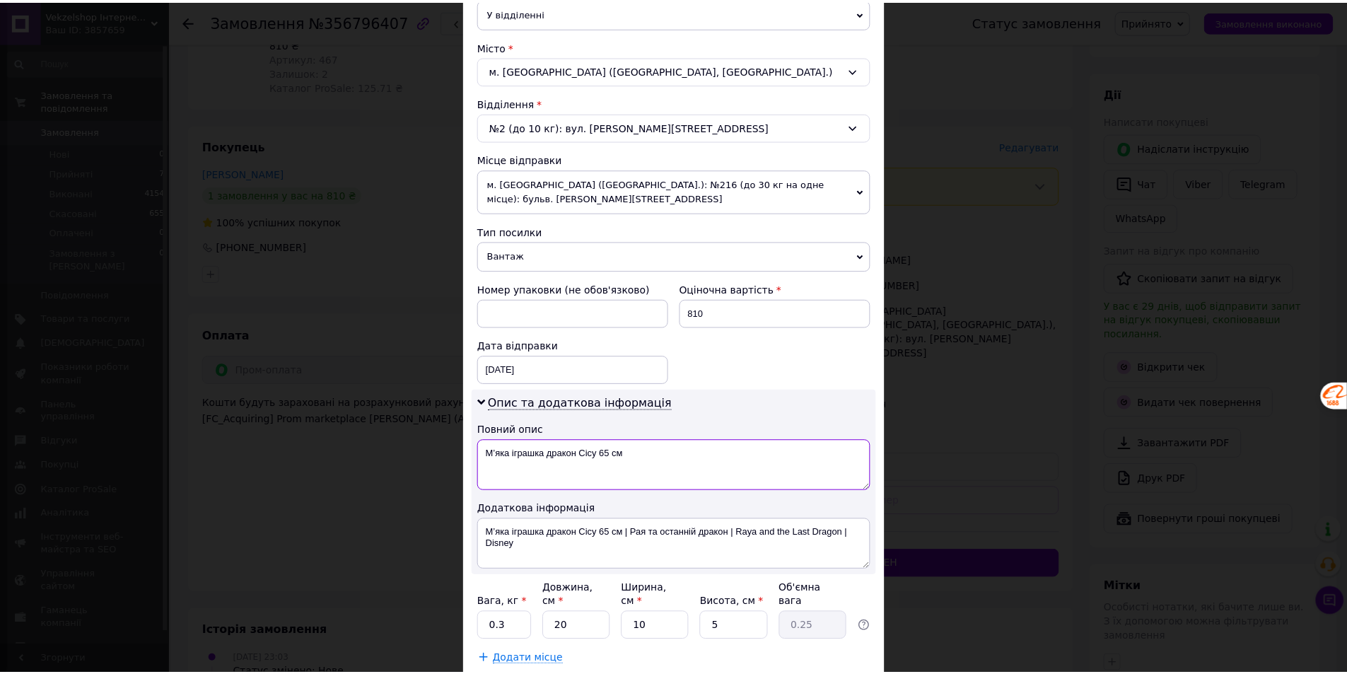
scroll to position [424, 0]
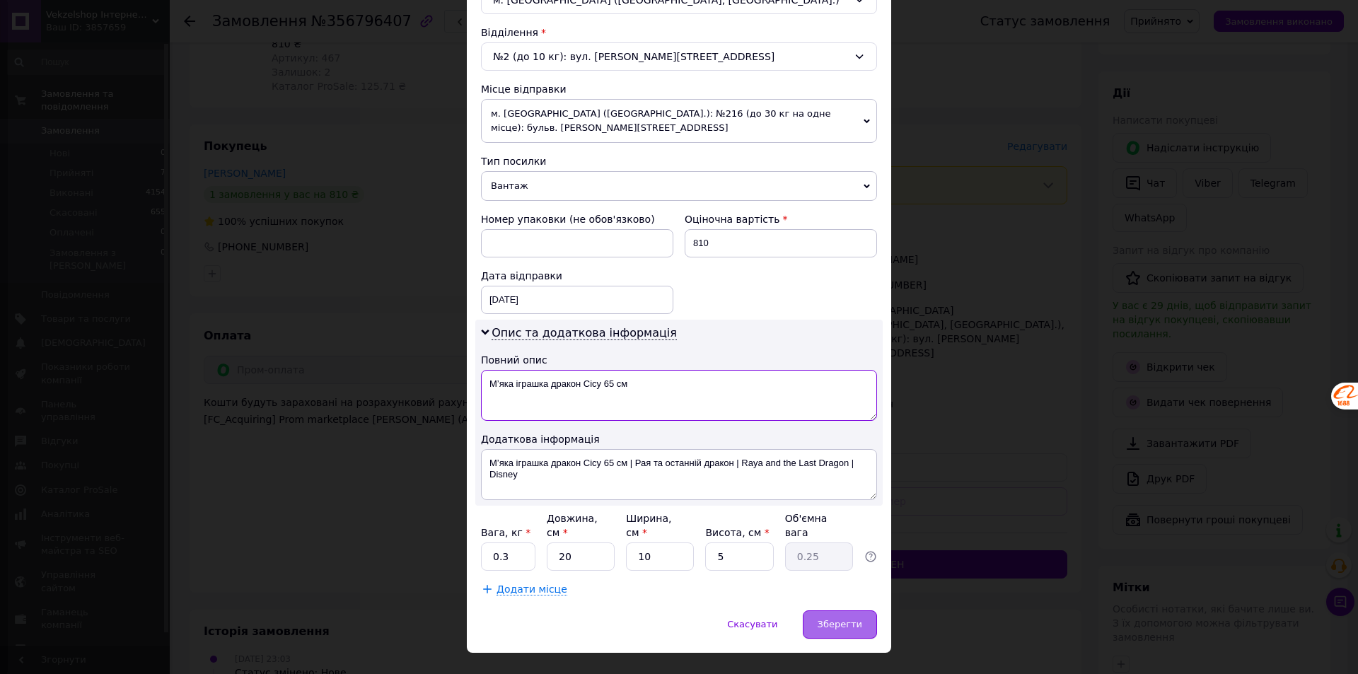
type textarea "М’яка іграшка дракон Сісу 65 см"
click at [831, 619] on span "Зберегти" at bounding box center [839, 624] width 45 height 11
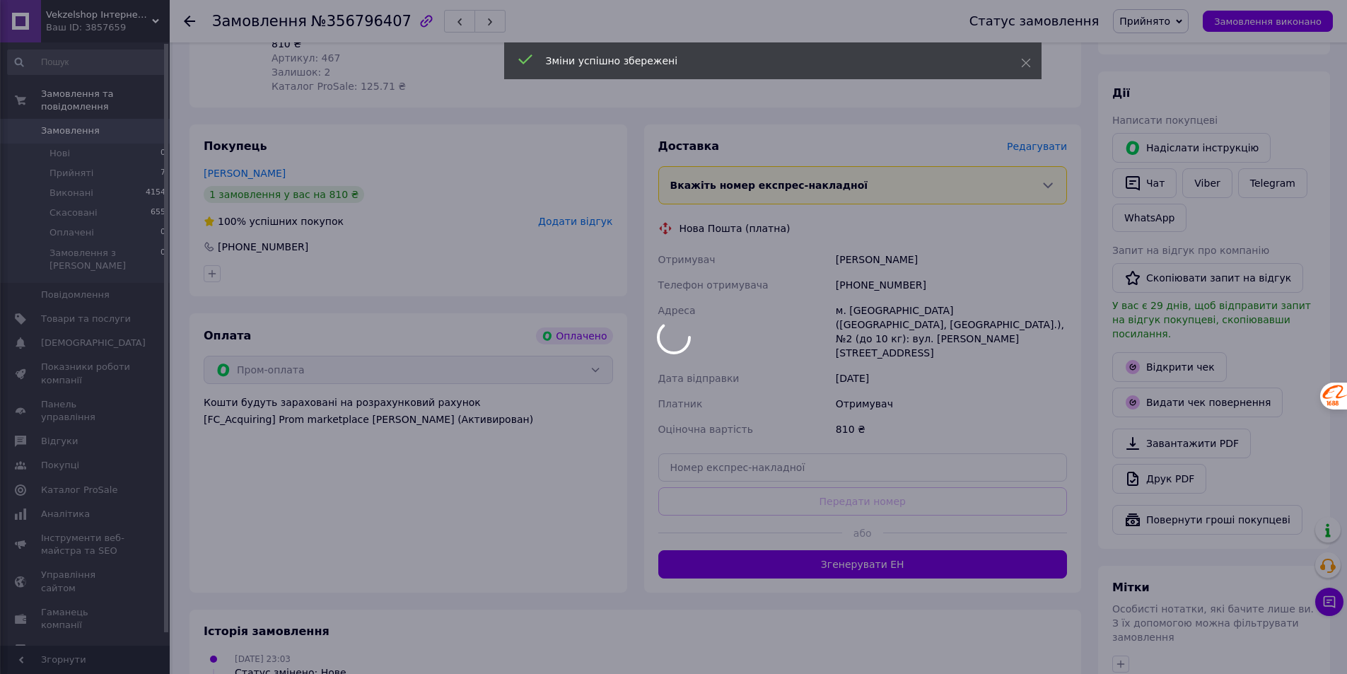
click at [834, 506] on div at bounding box center [673, 337] width 1347 height 674
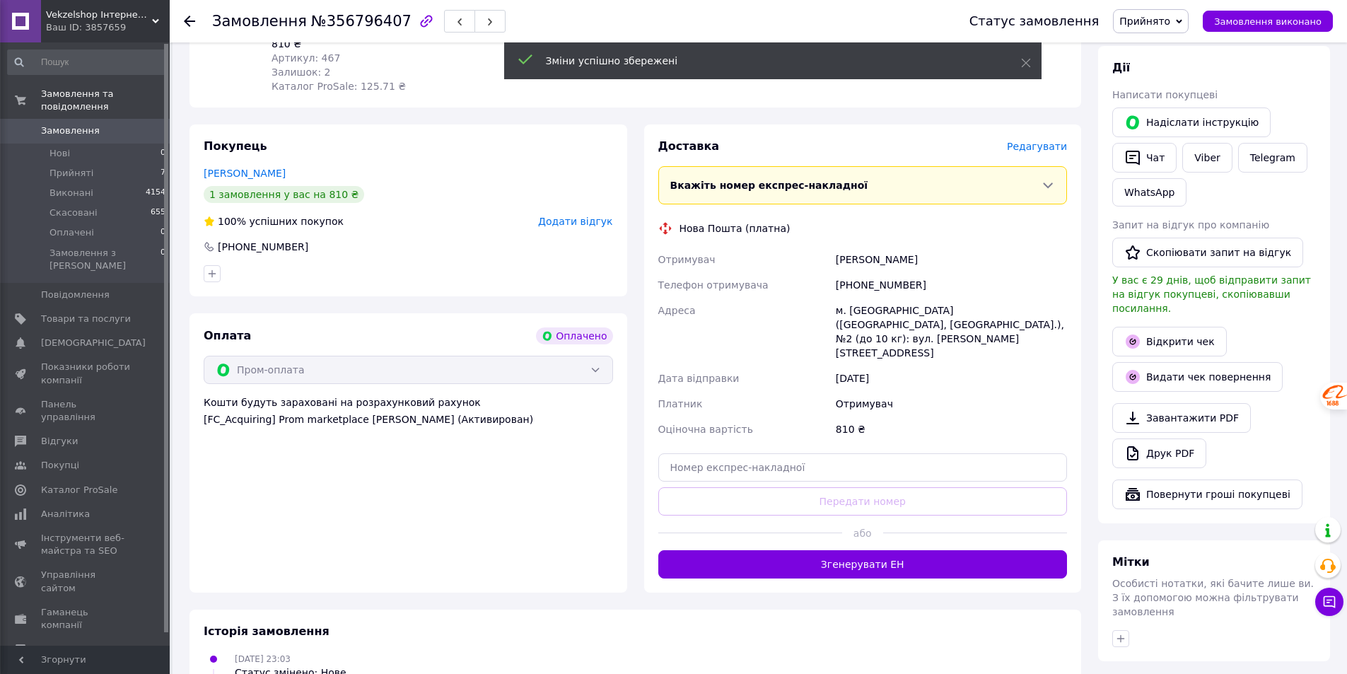
click at [834, 550] on button "Згенерувати ЕН" at bounding box center [862, 564] width 409 height 28
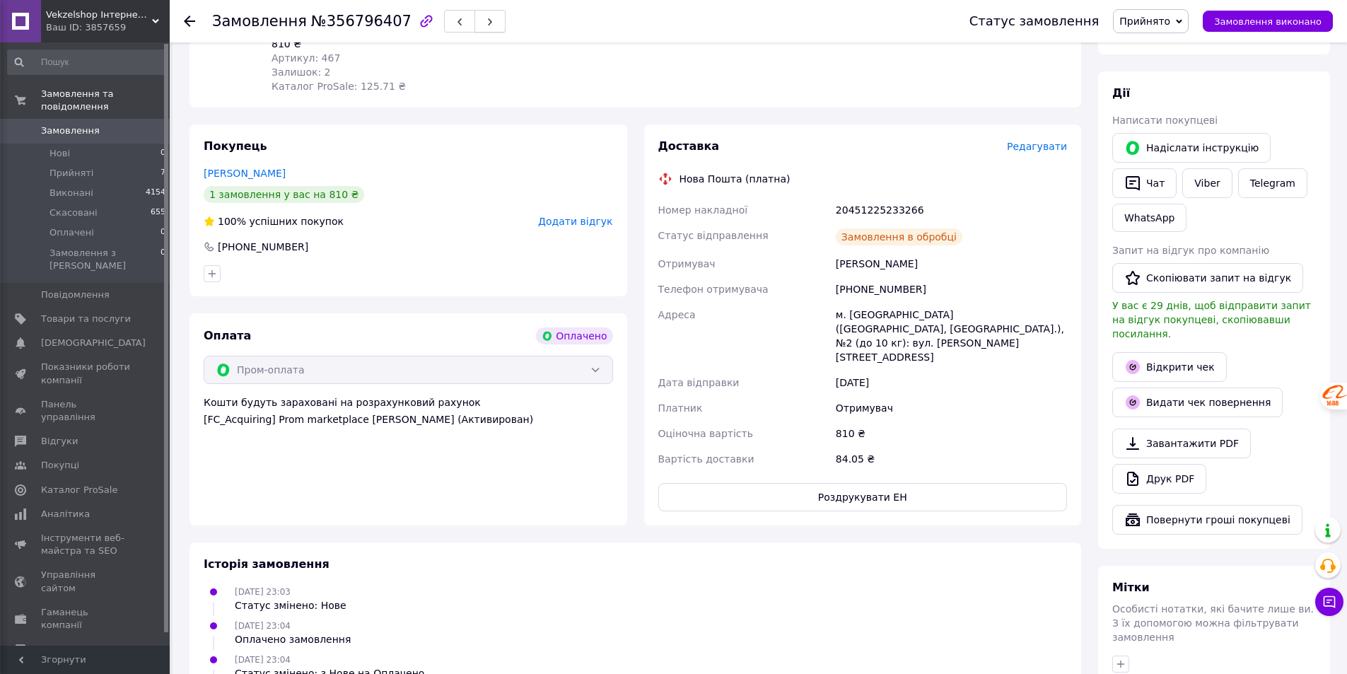
click at [486, 25] on icon "button" at bounding box center [490, 22] width 8 height 8
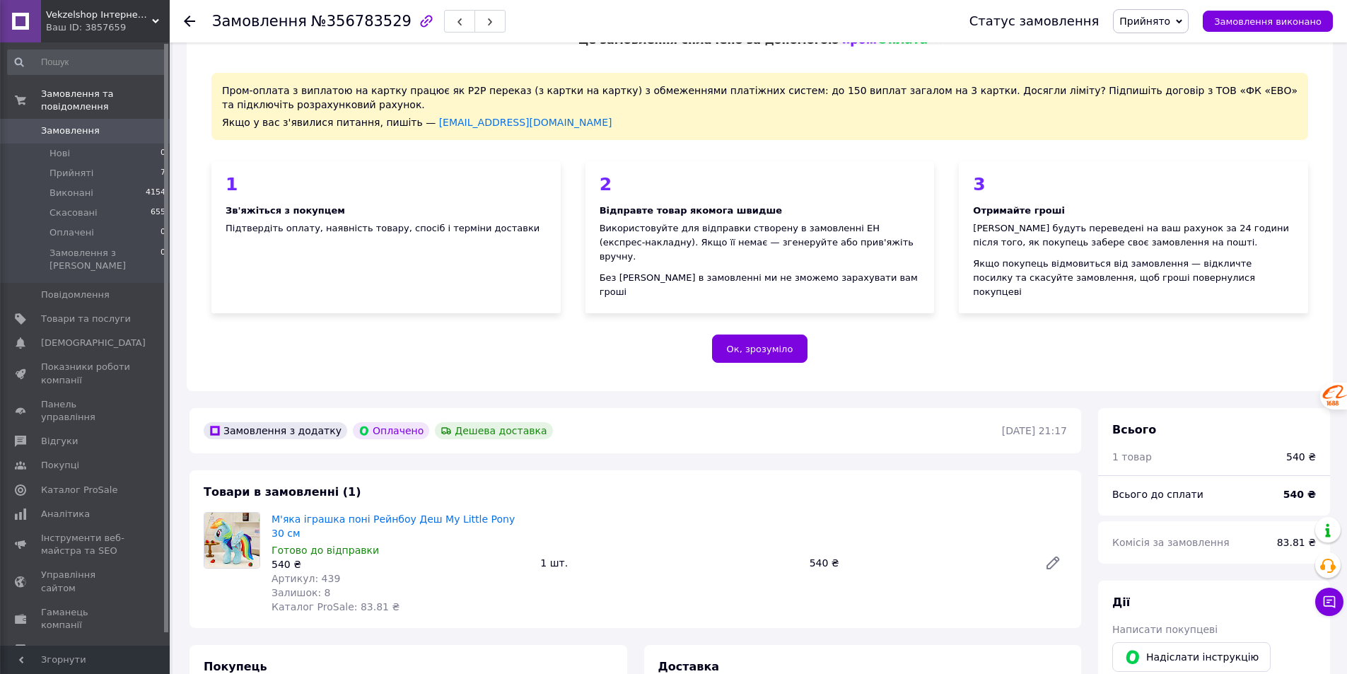
scroll to position [354, 0]
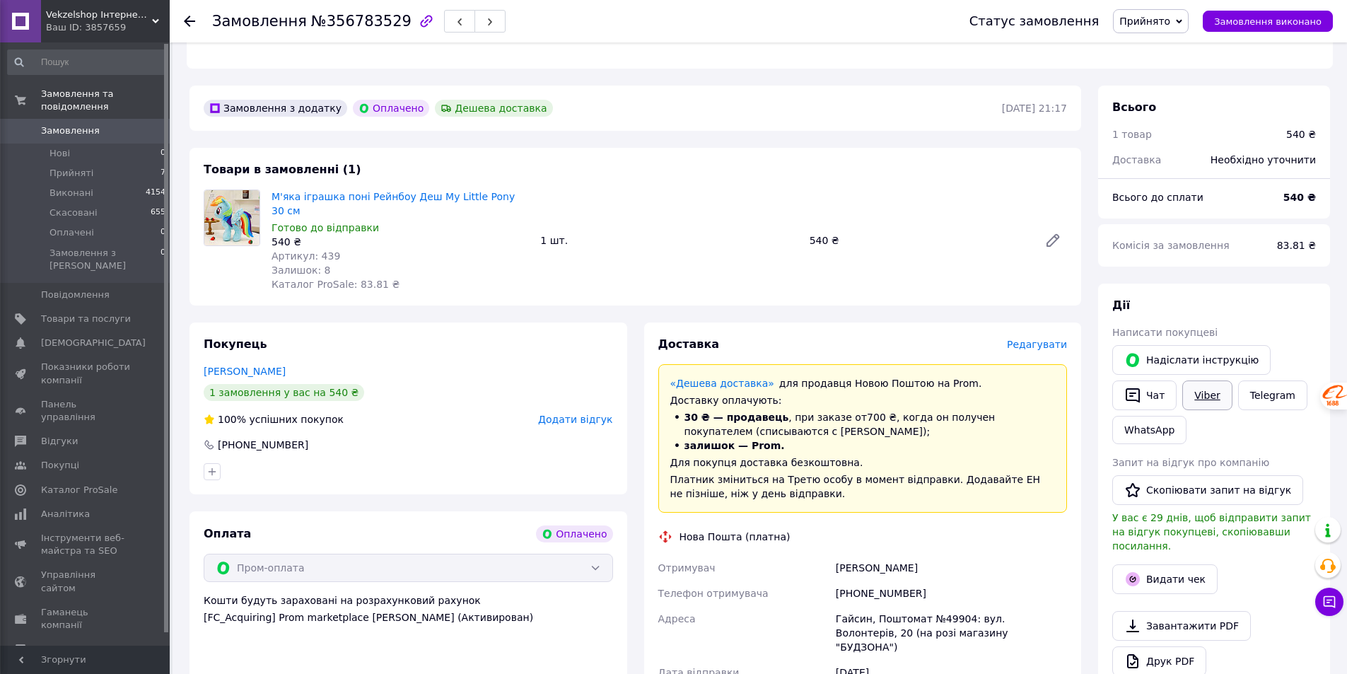
click at [1196, 380] on link "Viber" at bounding box center [1206, 395] width 49 height 30
click at [232, 288] on div "Замовлення з додатку Оплачено Дешева доставка [DATE] 21:17 Товари в замовленні …" at bounding box center [635, 605] width 909 height 1038
drag, startPoint x: 268, startPoint y: 177, endPoint x: 519, endPoint y: 179, distance: 251.0
click at [519, 187] on div "М'яка іграшка поні Рейнбоу Деш My Little Pony 30 см Готово до відправки 540 ₴ А…" at bounding box center [400, 240] width 269 height 107
copy link "М'яка іграшка поні Рейнбоу Деш My Little Pony 30 см"
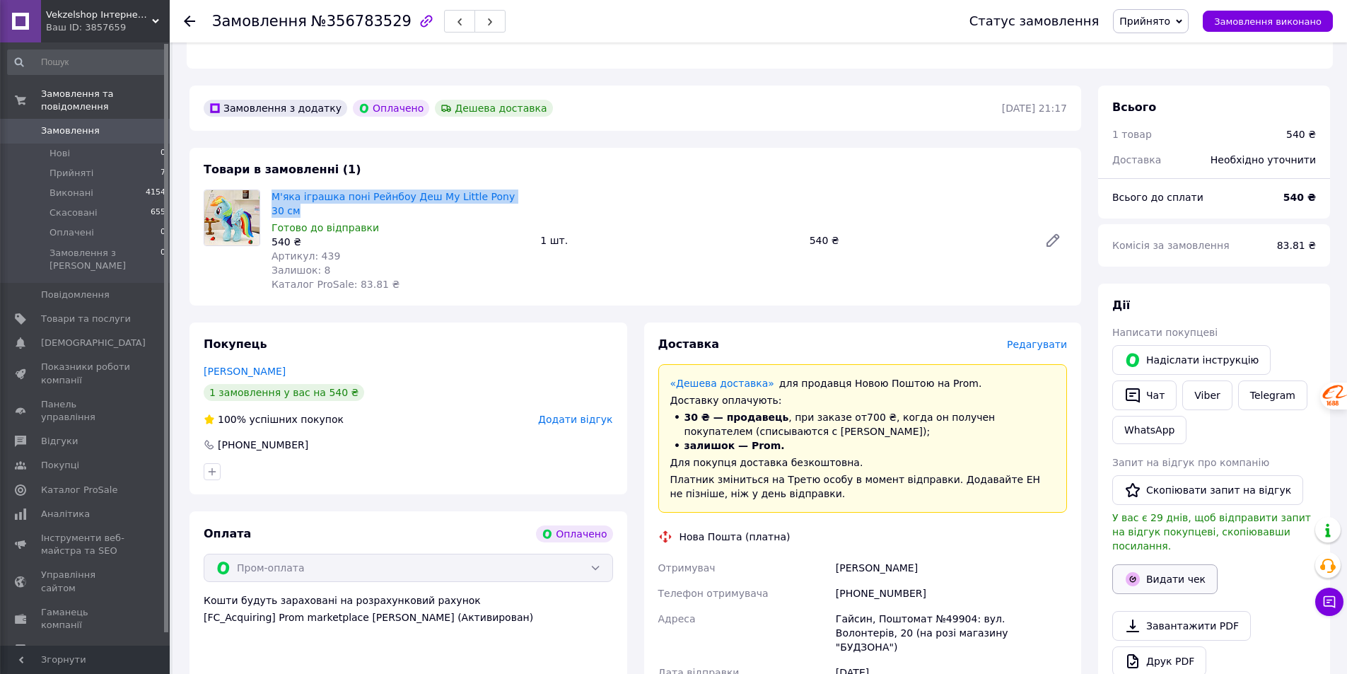
click at [1182, 564] on button "Видати чек" at bounding box center [1164, 579] width 105 height 30
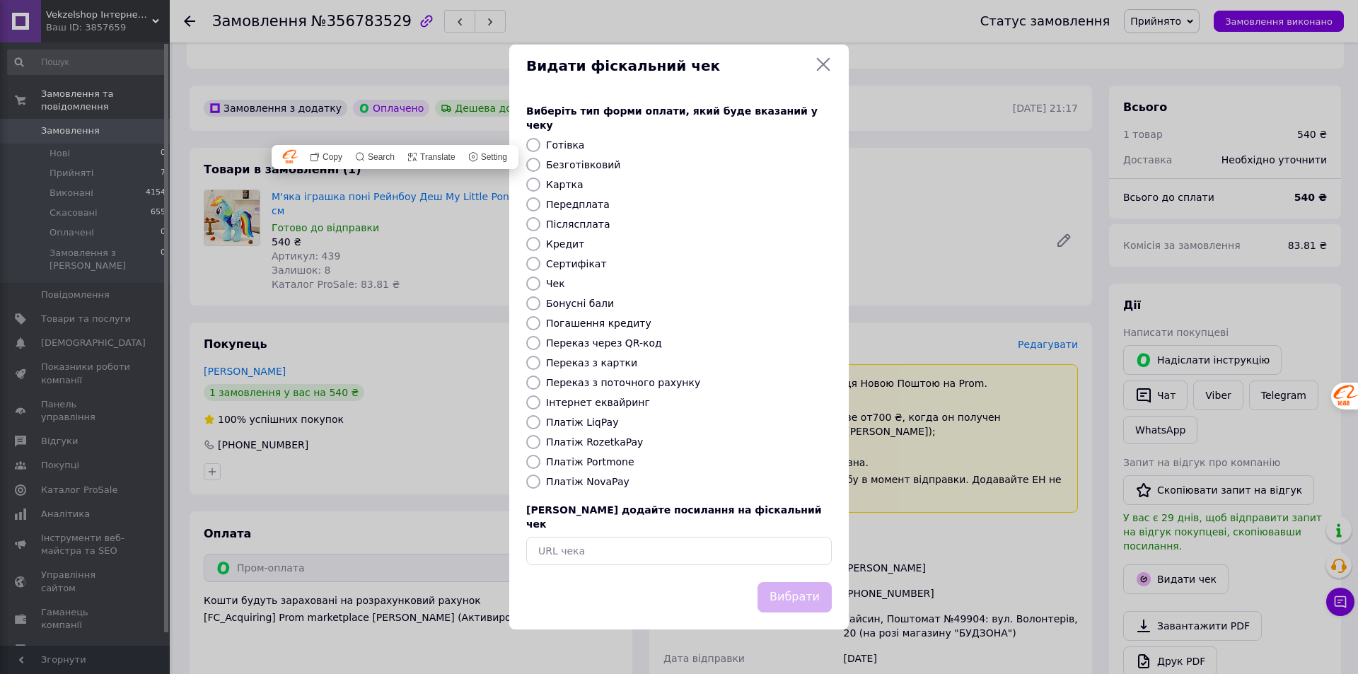
click at [594, 441] on label "Платіж RozetkaPay" at bounding box center [594, 441] width 97 height 11
click at [540, 441] on input "Платіж RozetkaPay" at bounding box center [533, 442] width 14 height 14
radio input "true"
drag, startPoint x: 790, startPoint y: 583, endPoint x: 853, endPoint y: 600, distance: 65.4
click at [794, 585] on button "Вибрати" at bounding box center [794, 597] width 74 height 30
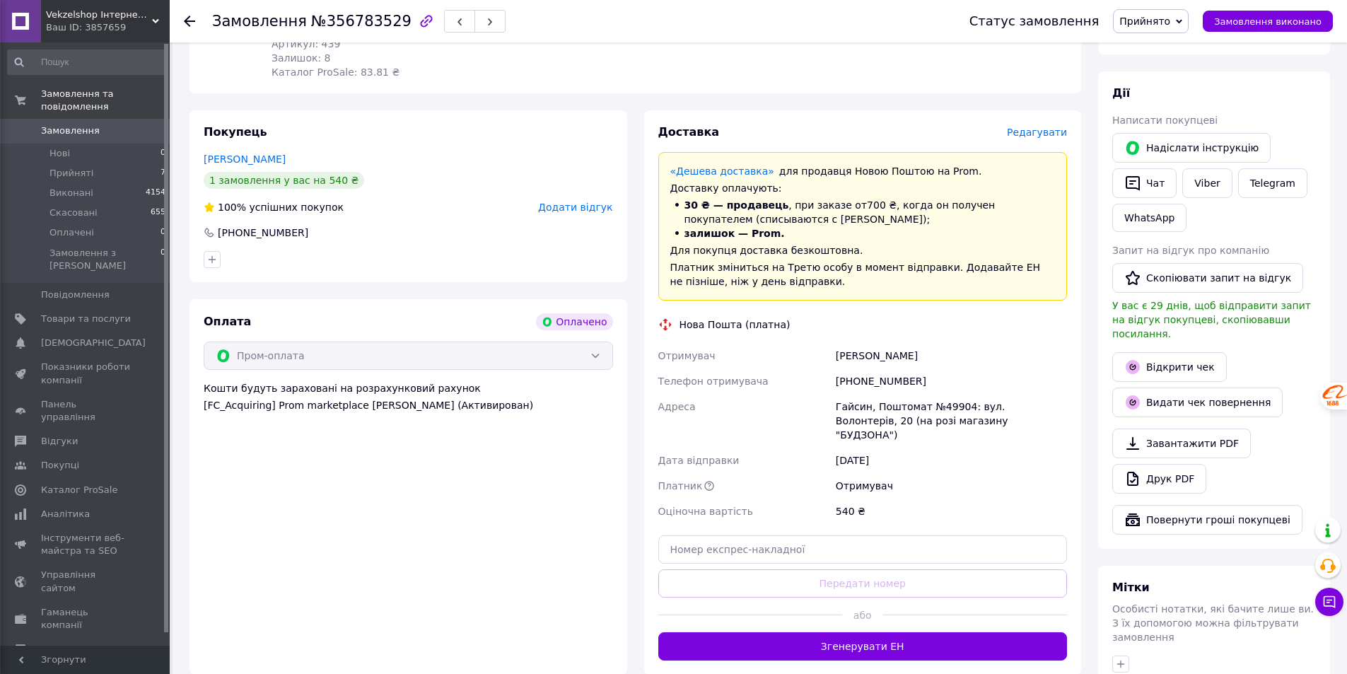
scroll to position [636, 0]
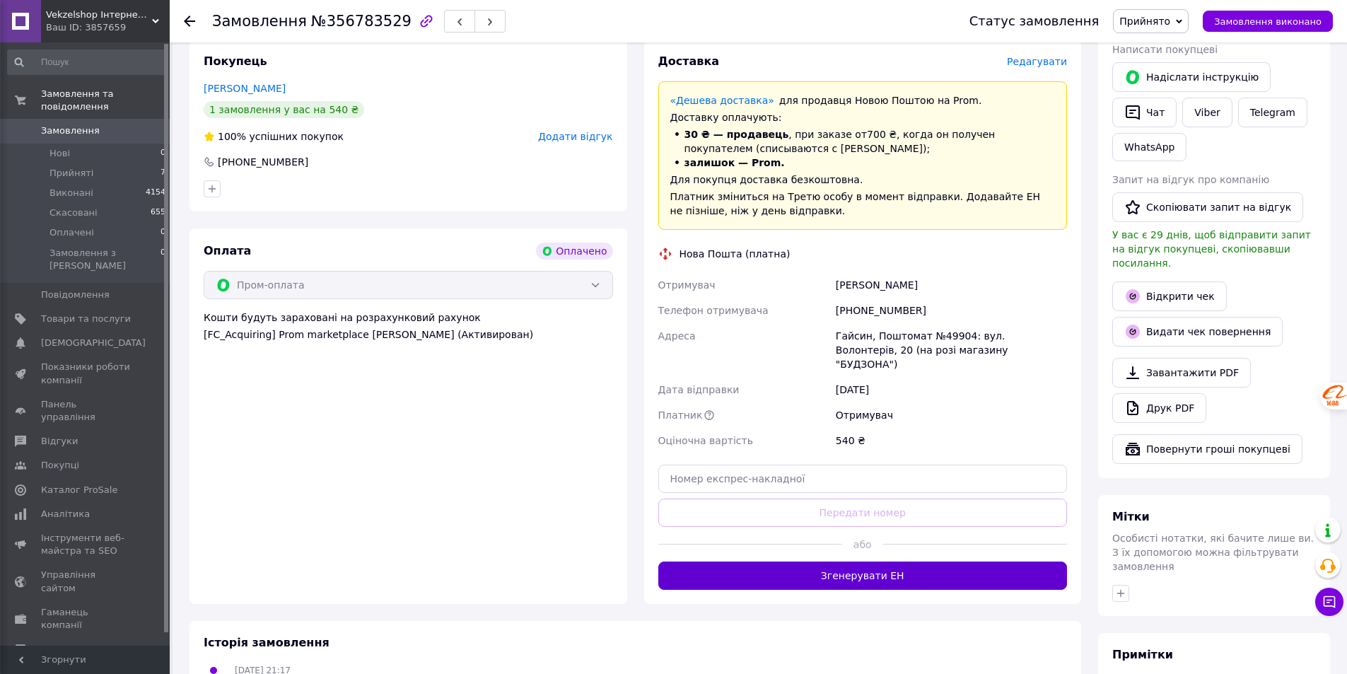
click at [876, 561] on button "Згенерувати ЕН" at bounding box center [862, 575] width 409 height 28
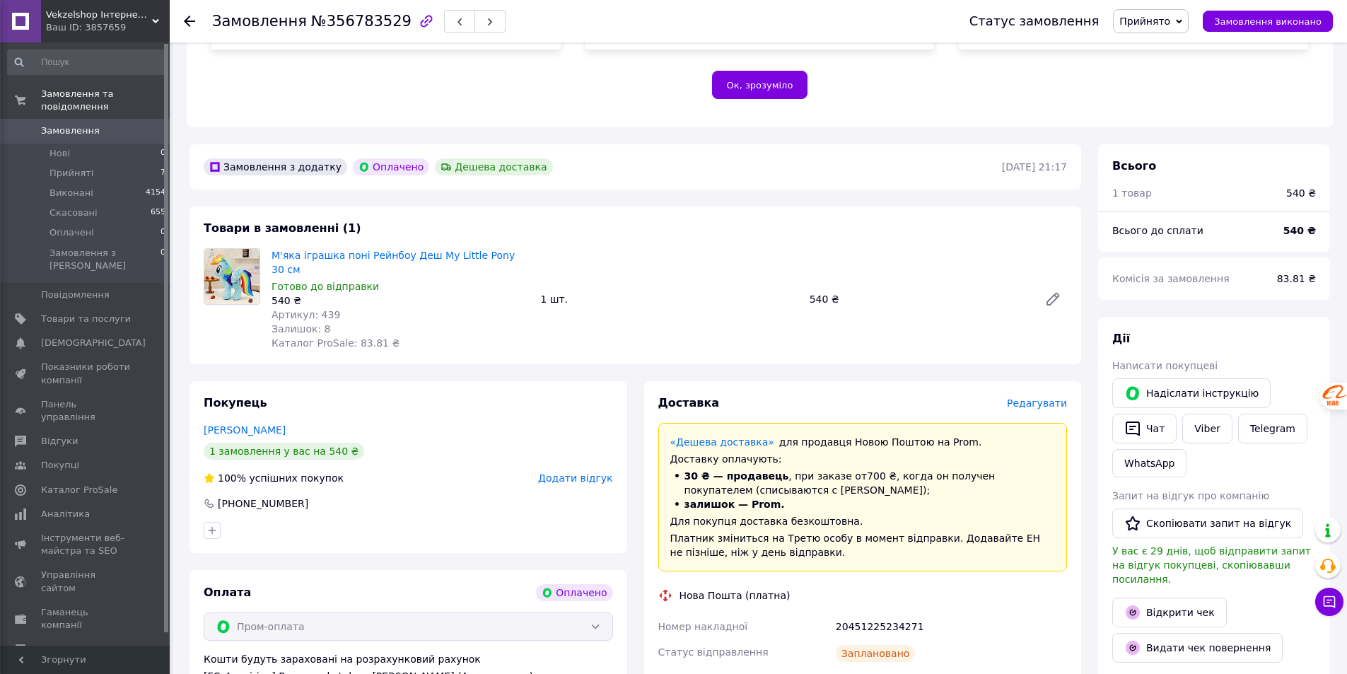
scroll to position [283, 0]
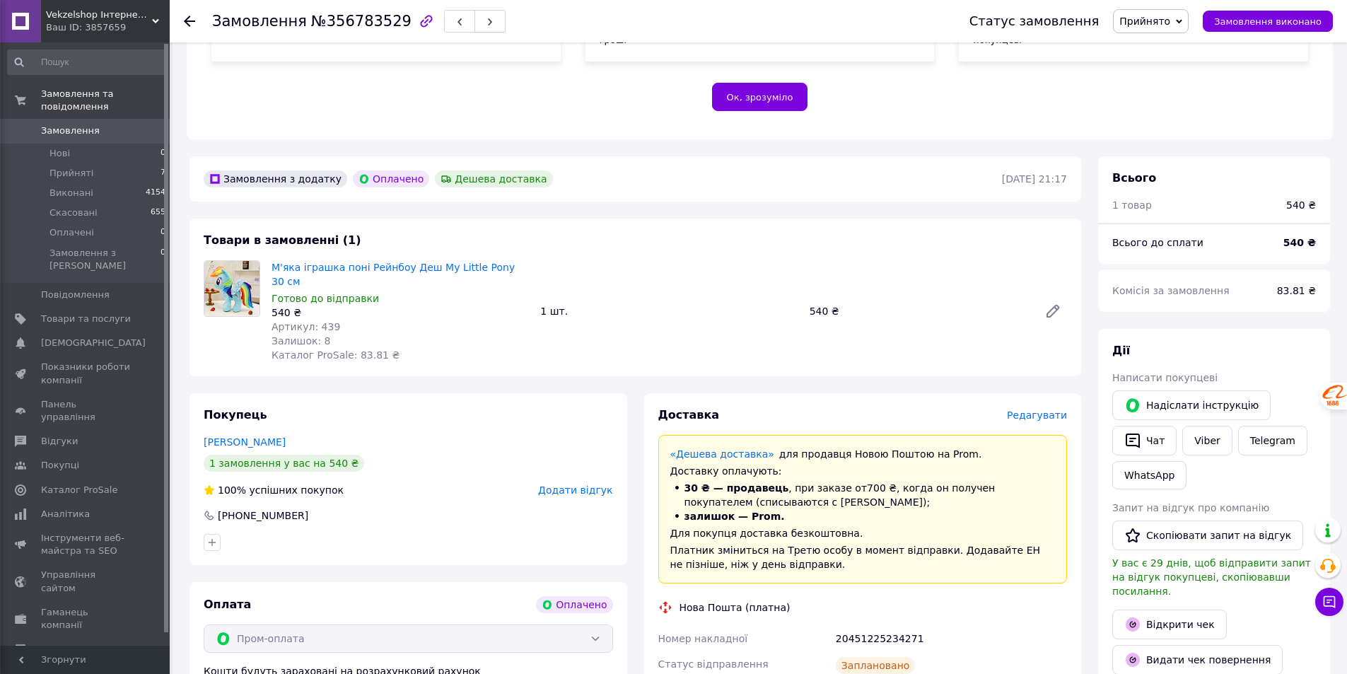
click at [474, 30] on button "button" at bounding box center [489, 21] width 31 height 23
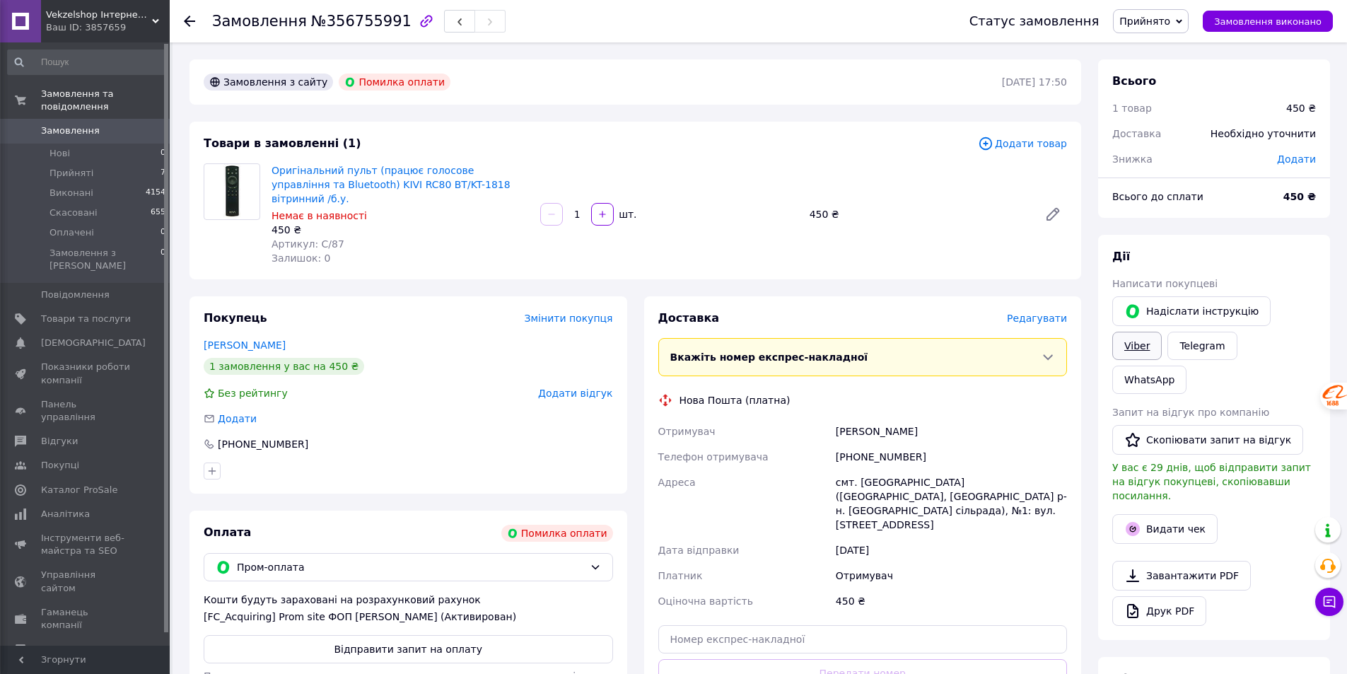
click at [1162, 332] on link "Viber" at bounding box center [1136, 346] width 49 height 28
drag, startPoint x: 269, startPoint y: 168, endPoint x: 503, endPoint y: 191, distance: 235.8
click at [503, 191] on div "Оригінальний пульт (працює голосове управління та Bluetooth) KIVI RC80 BT/KT-18…" at bounding box center [400, 214] width 269 height 107
copy link "Оригінальний пульт (працює голосове управління та Bluetooth) KIVI RC80 BT/KT-18…"
click at [71, 167] on span "Прийняті" at bounding box center [71, 173] width 44 height 13
